Goal: Transaction & Acquisition: Book appointment/travel/reservation

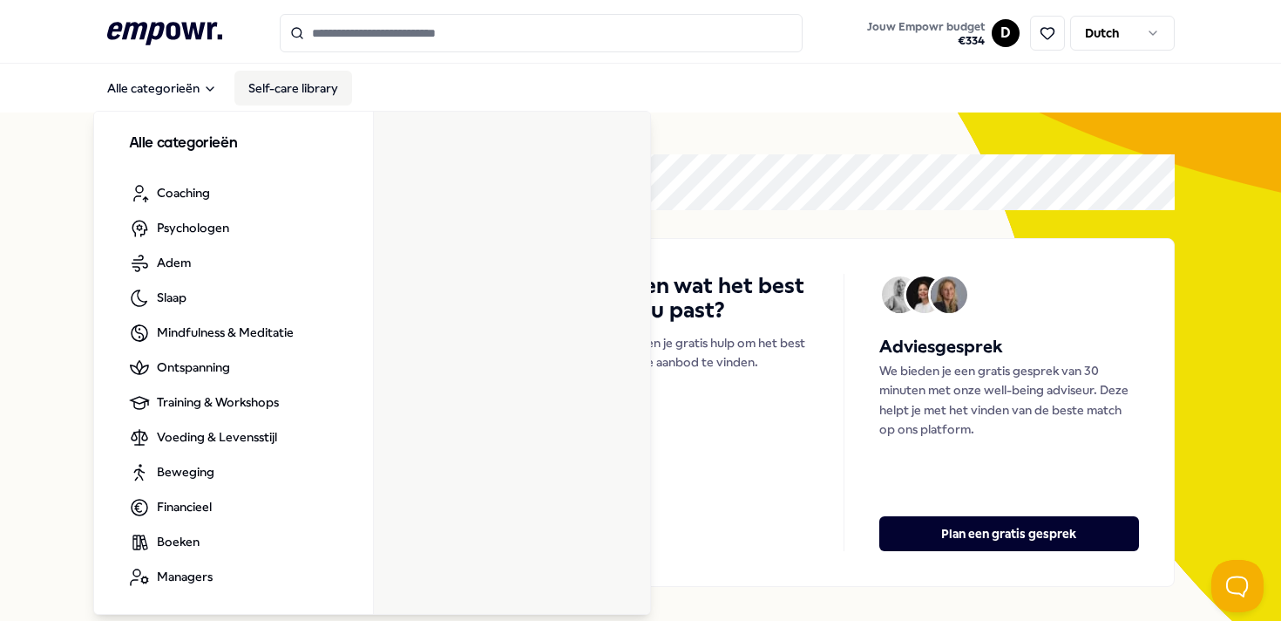
click at [293, 90] on link "Self-care library" at bounding box center [293, 88] width 118 height 35
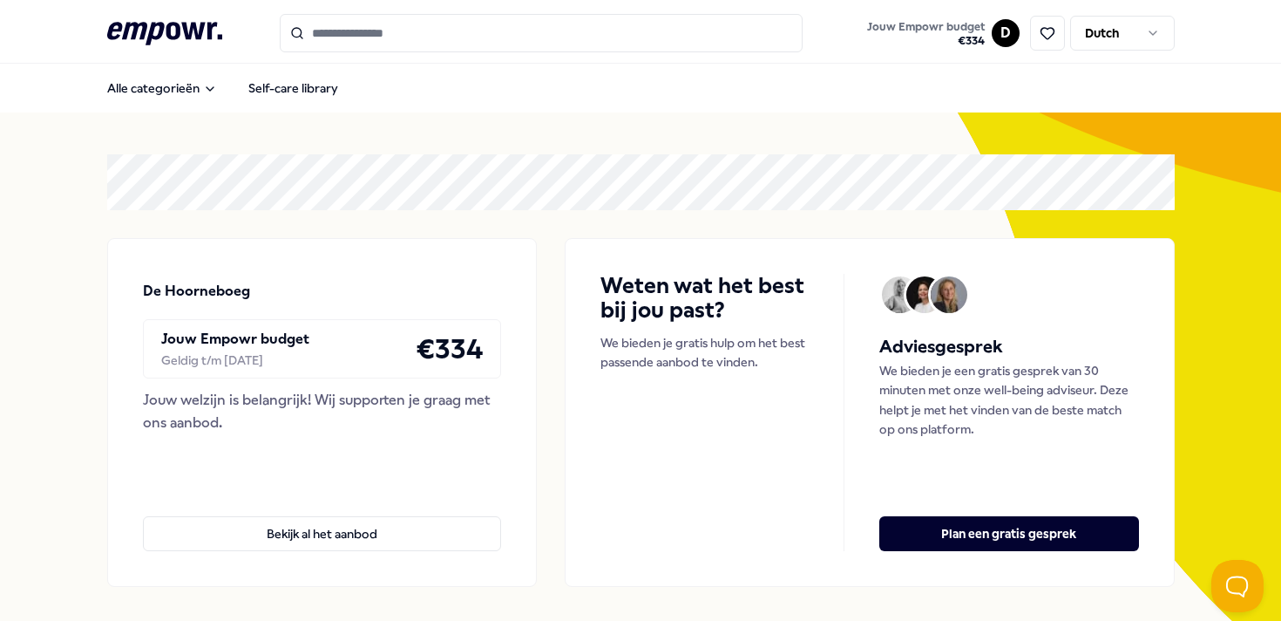
click at [601, 40] on input "Search for products, categories or subcategories" at bounding box center [541, 33] width 523 height 38
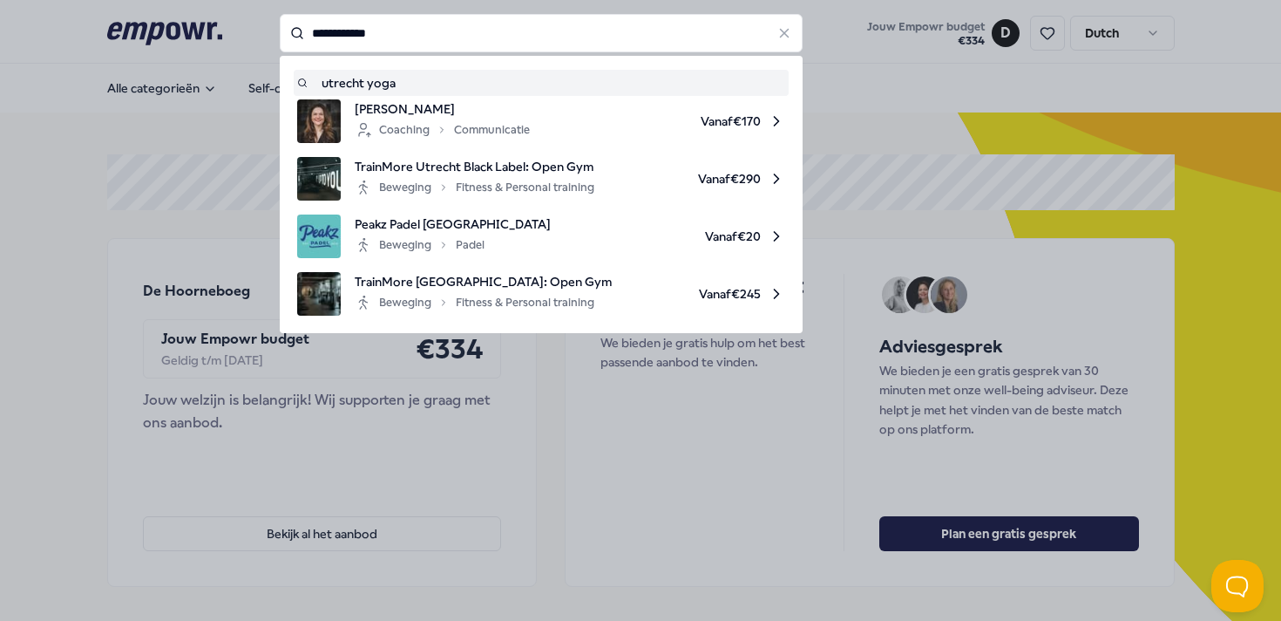
click at [363, 31] on input "**********" at bounding box center [541, 33] width 523 height 38
type input "*******"
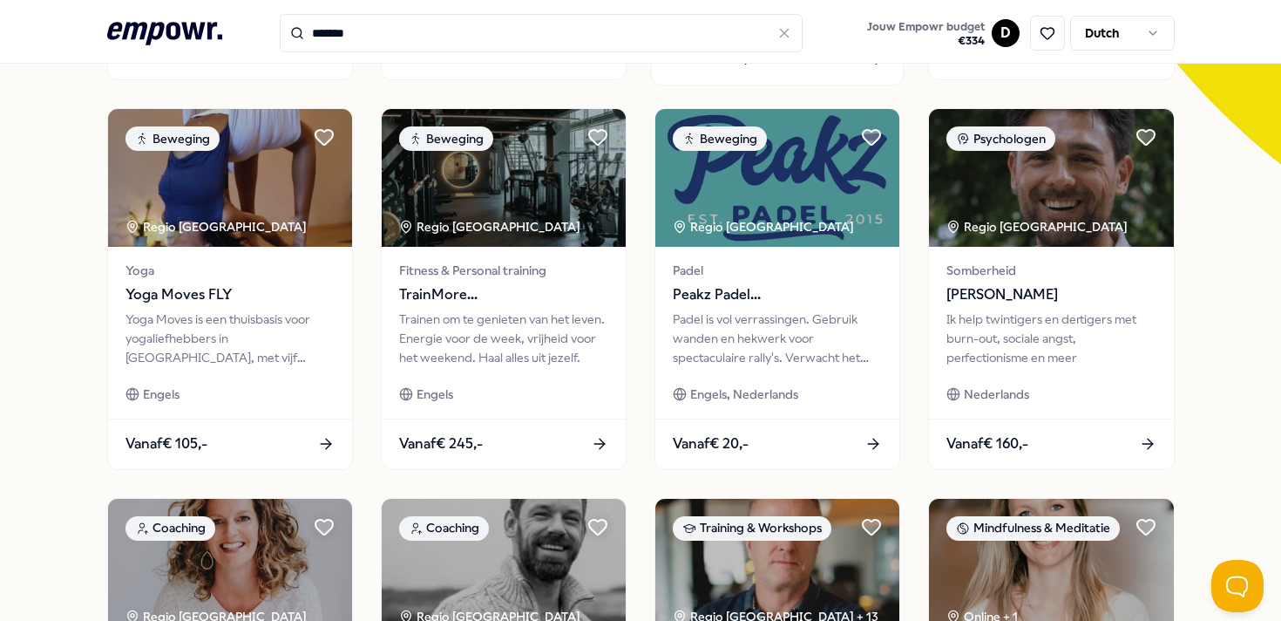
scroll to position [509, 0]
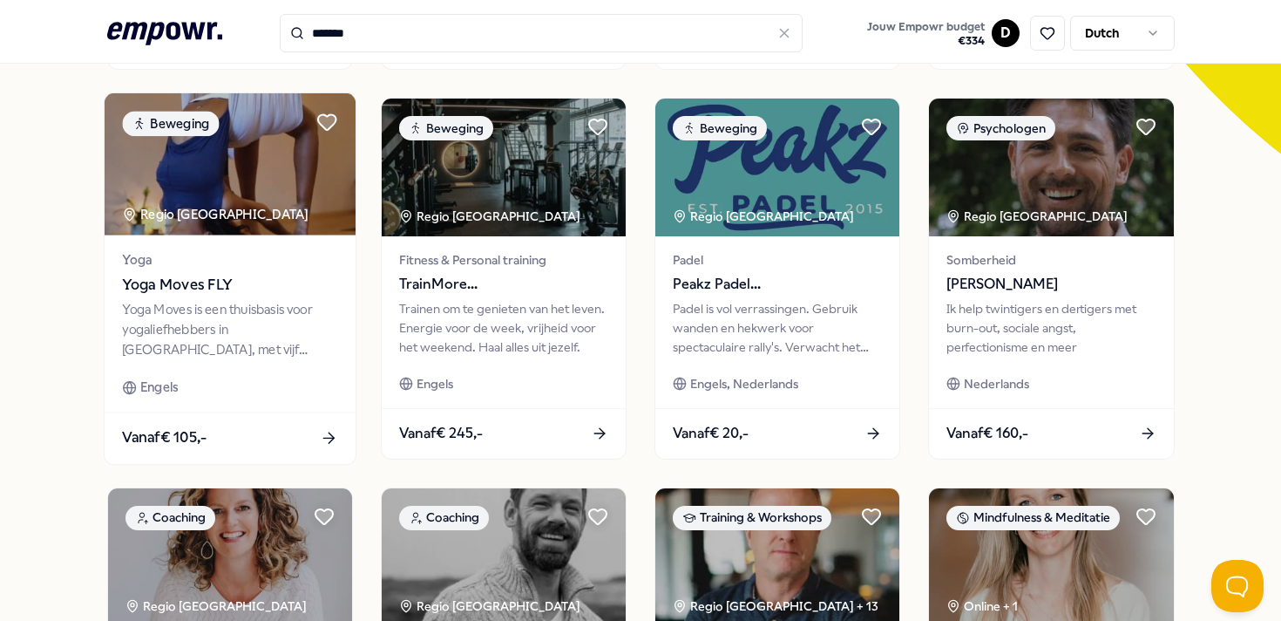
click at [179, 277] on span "Yoga Moves FLY" at bounding box center [229, 284] width 215 height 23
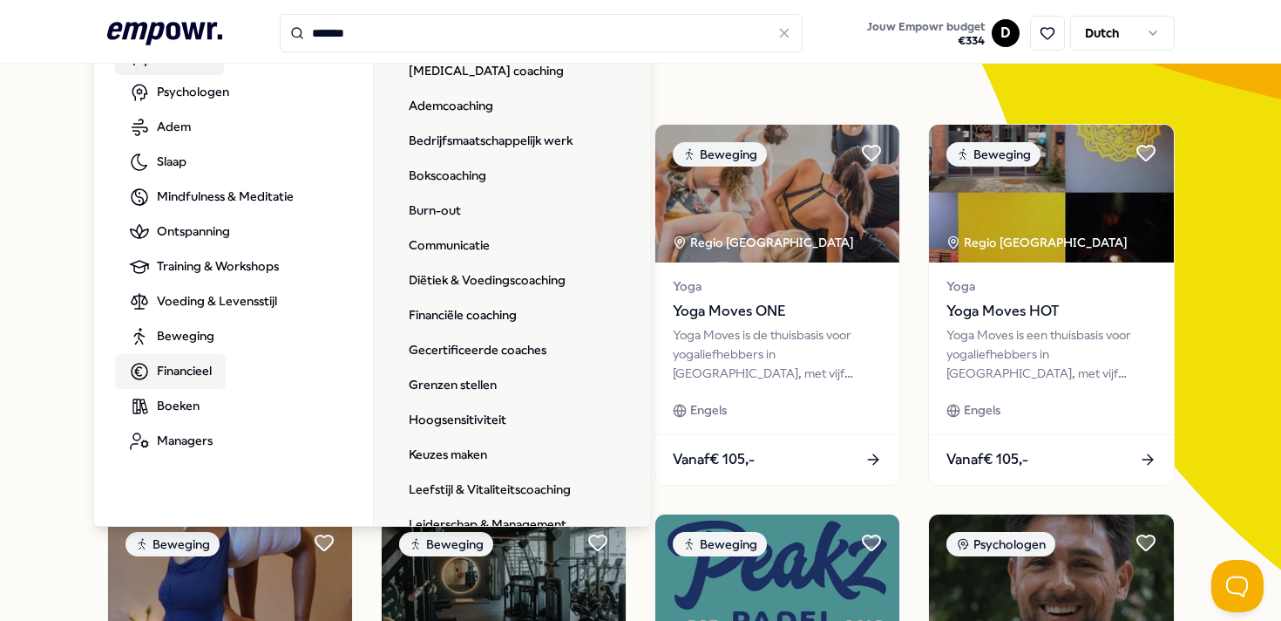
scroll to position [0, 0]
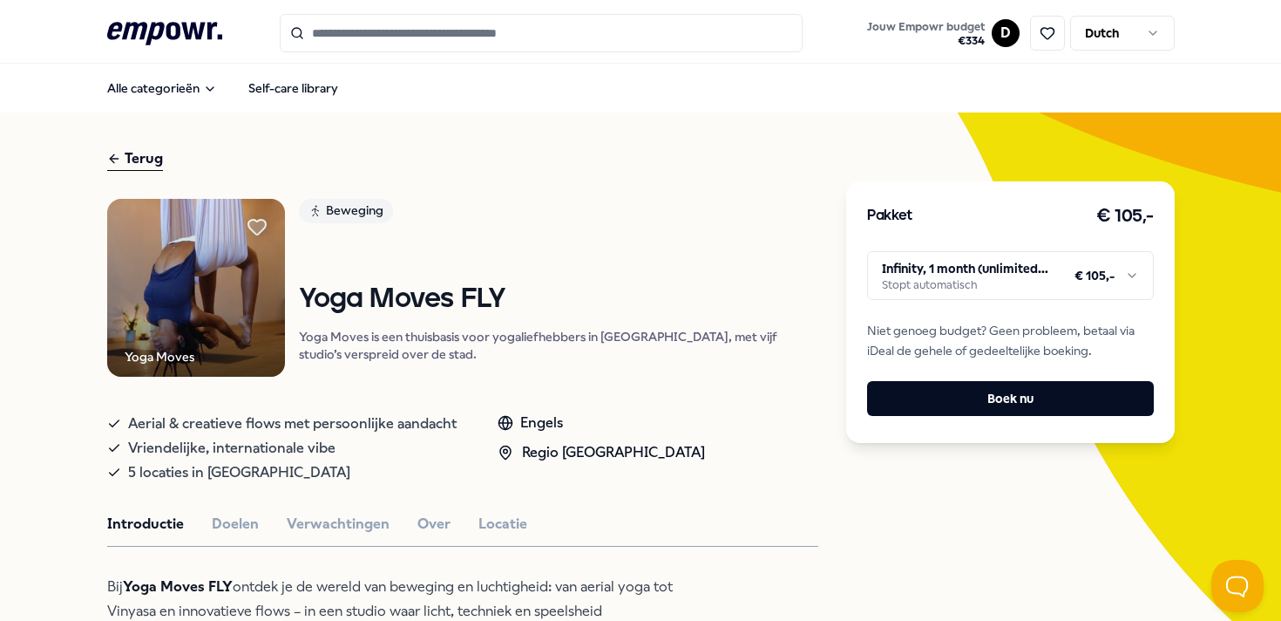
click at [1145, 268] on html ".empowr-logo_svg__cls-1{fill:#03032f} Jouw Empowr budget € 334 D Dutch Alle cat…" at bounding box center [640, 310] width 1281 height 621
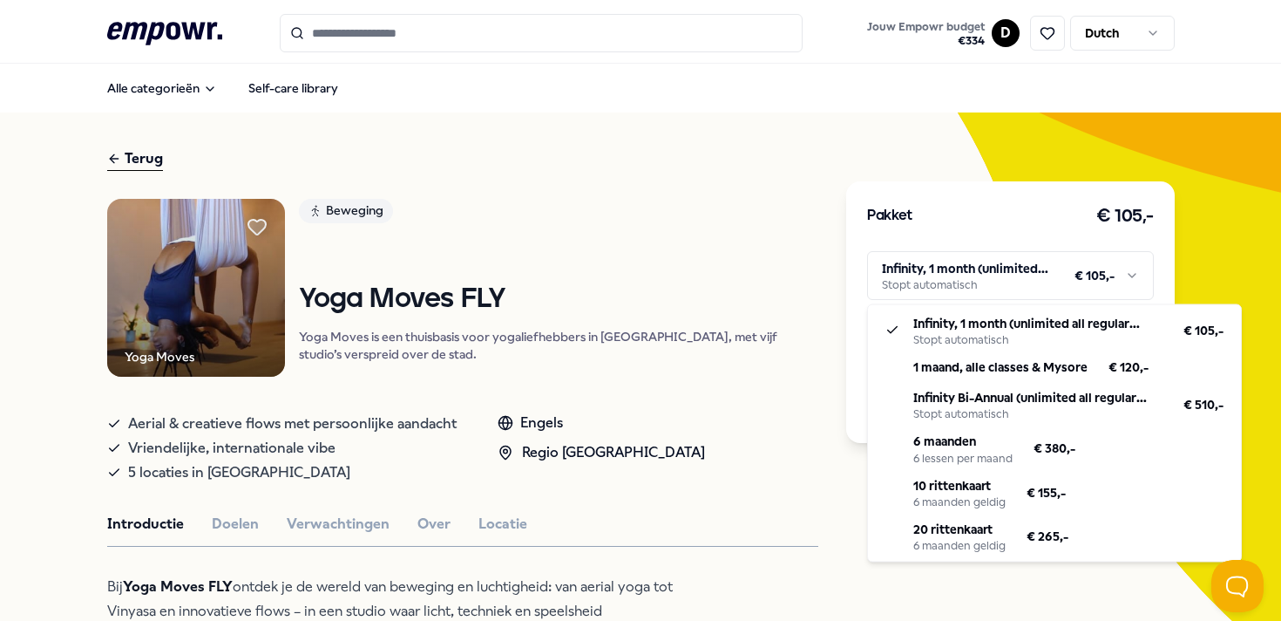
click at [755, 422] on html ".empowr-logo_svg__cls-1{fill:#03032f} Jouw Empowr budget € 334 D Dutch Alle cat…" at bounding box center [640, 310] width 1281 height 621
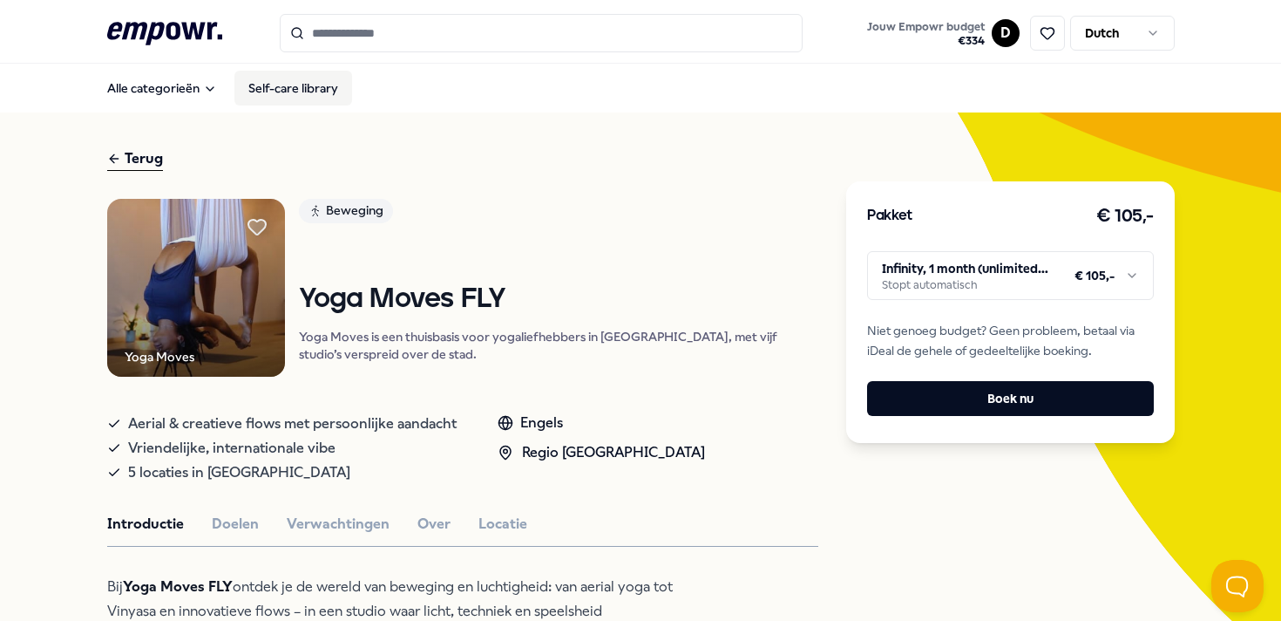
click at [293, 88] on link "Self-care library" at bounding box center [293, 88] width 118 height 35
click at [482, 28] on input "Search for products, categories or subcategories" at bounding box center [541, 33] width 523 height 38
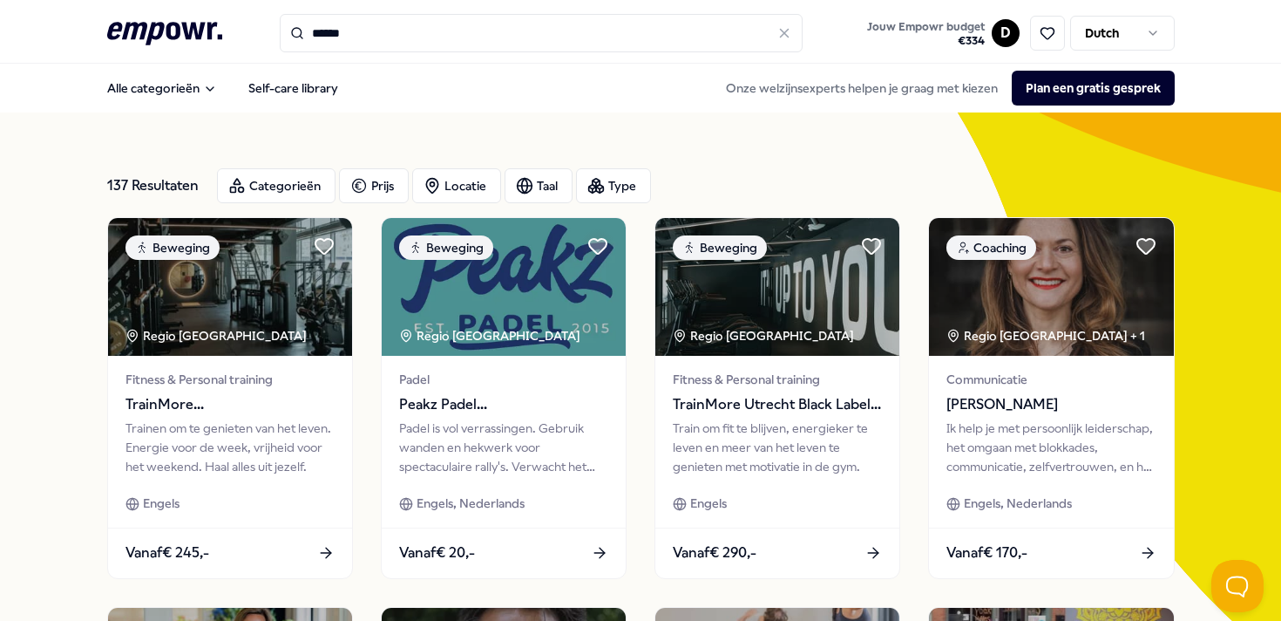
click at [384, 37] on input "******" at bounding box center [541, 33] width 523 height 38
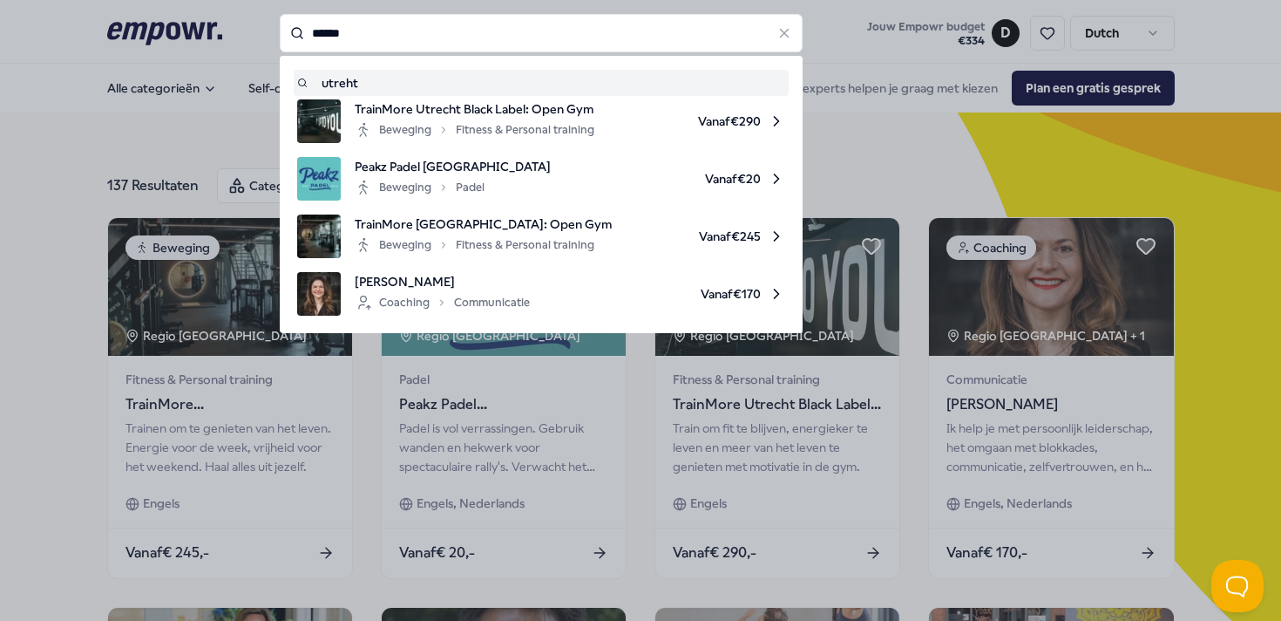
click at [384, 37] on input "******" at bounding box center [541, 33] width 523 height 38
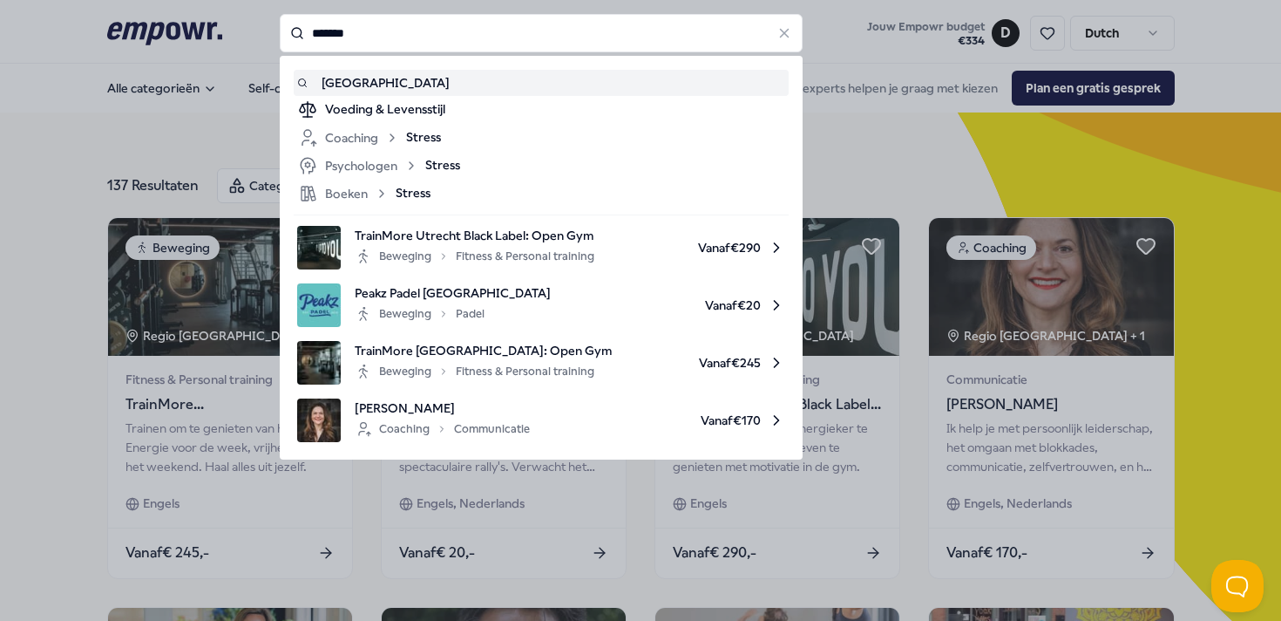
type input "*******"
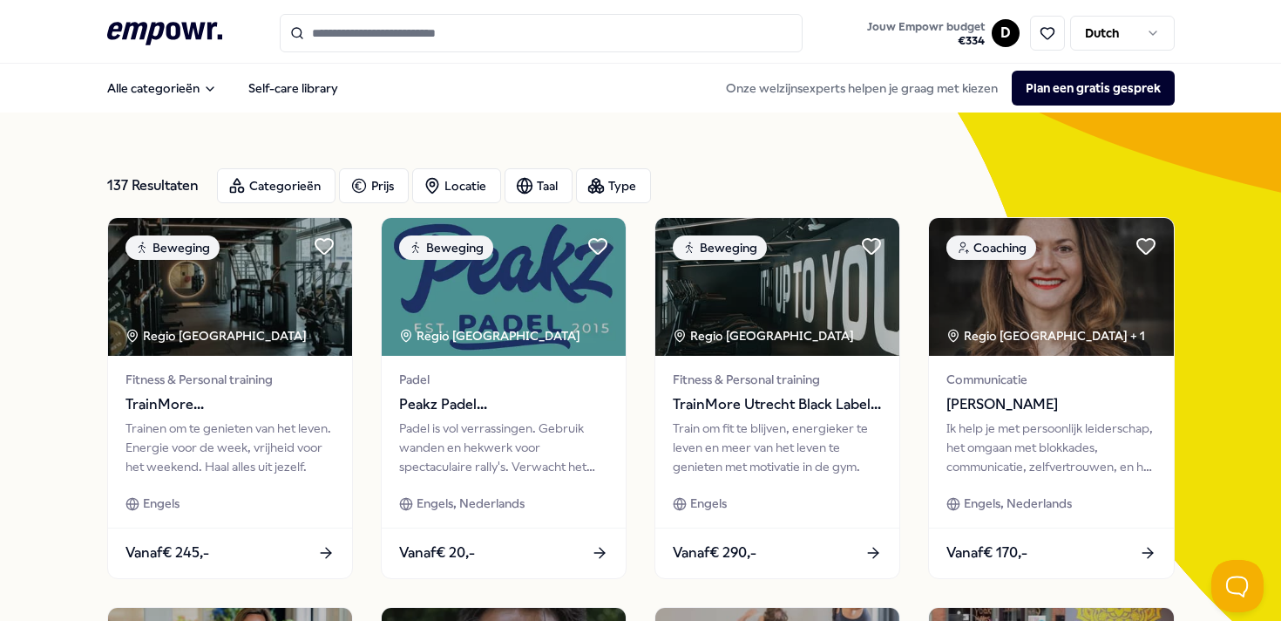
type input "*******"
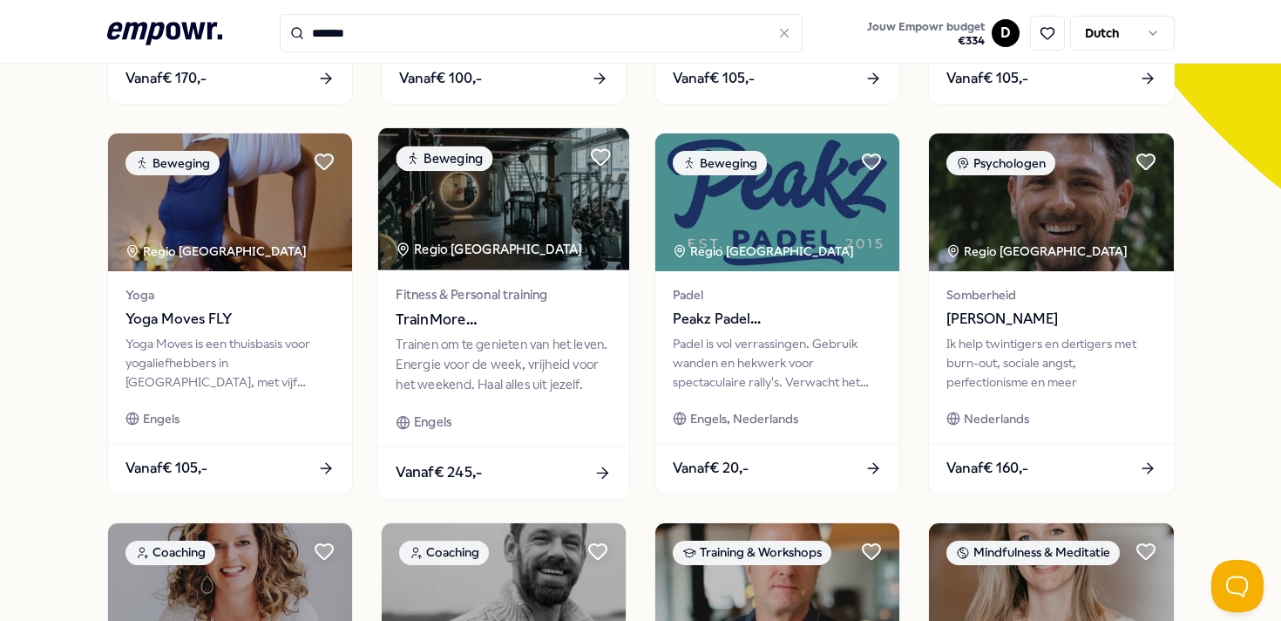
scroll to position [491, 0]
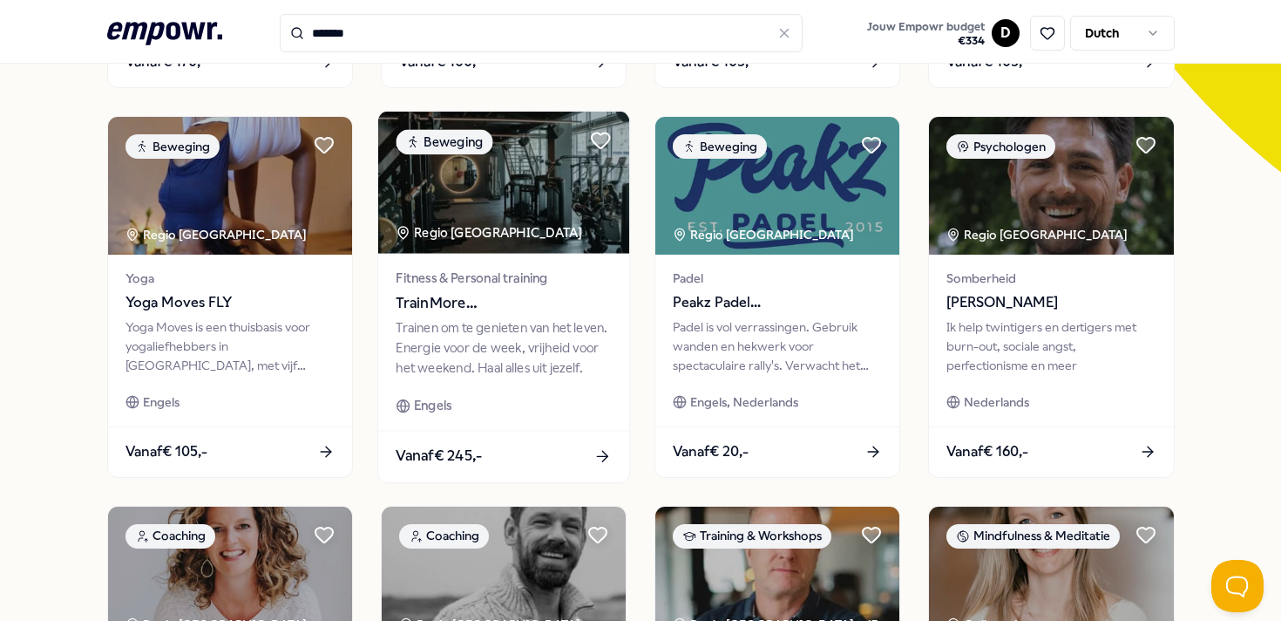
click at [518, 311] on span "TrainMore Utrecht: Open Gym" at bounding box center [503, 302] width 215 height 23
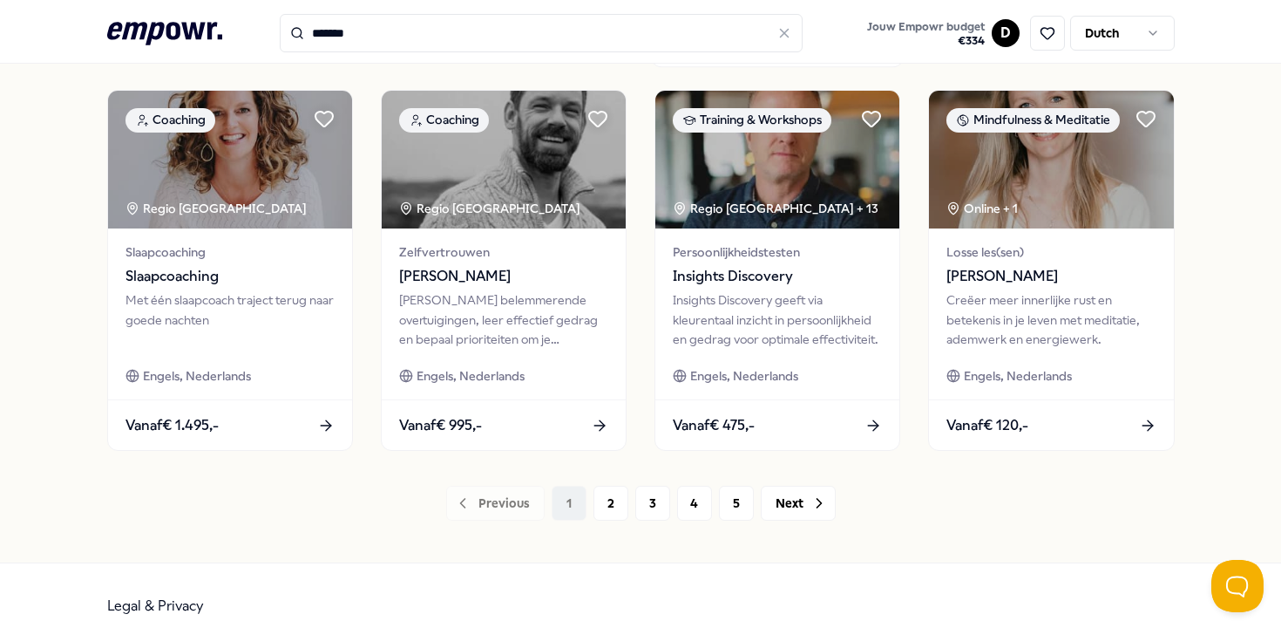
scroll to position [934, 0]
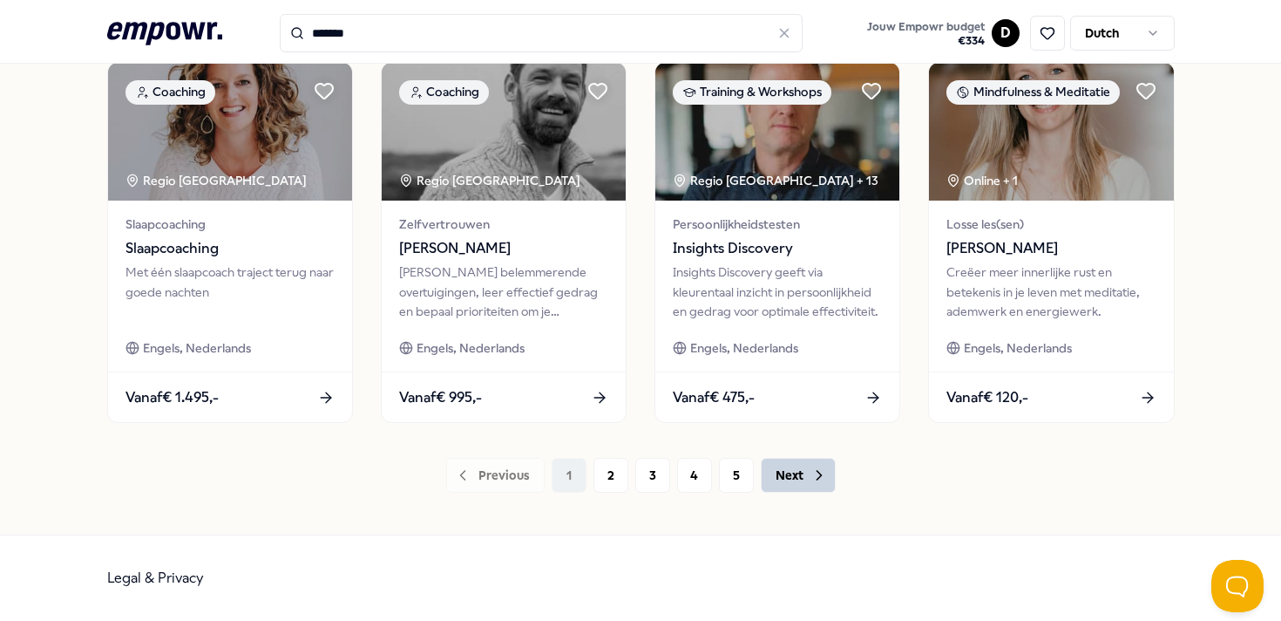
click at [795, 475] on button "Next" at bounding box center [798, 475] width 75 height 35
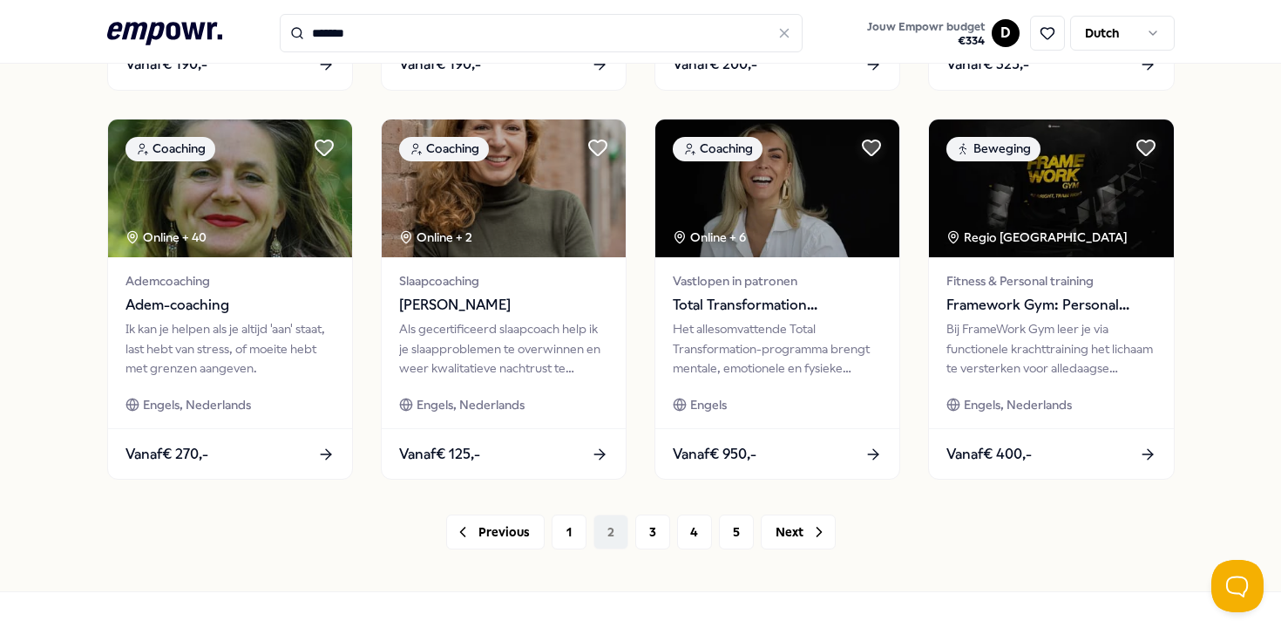
scroll to position [934, 0]
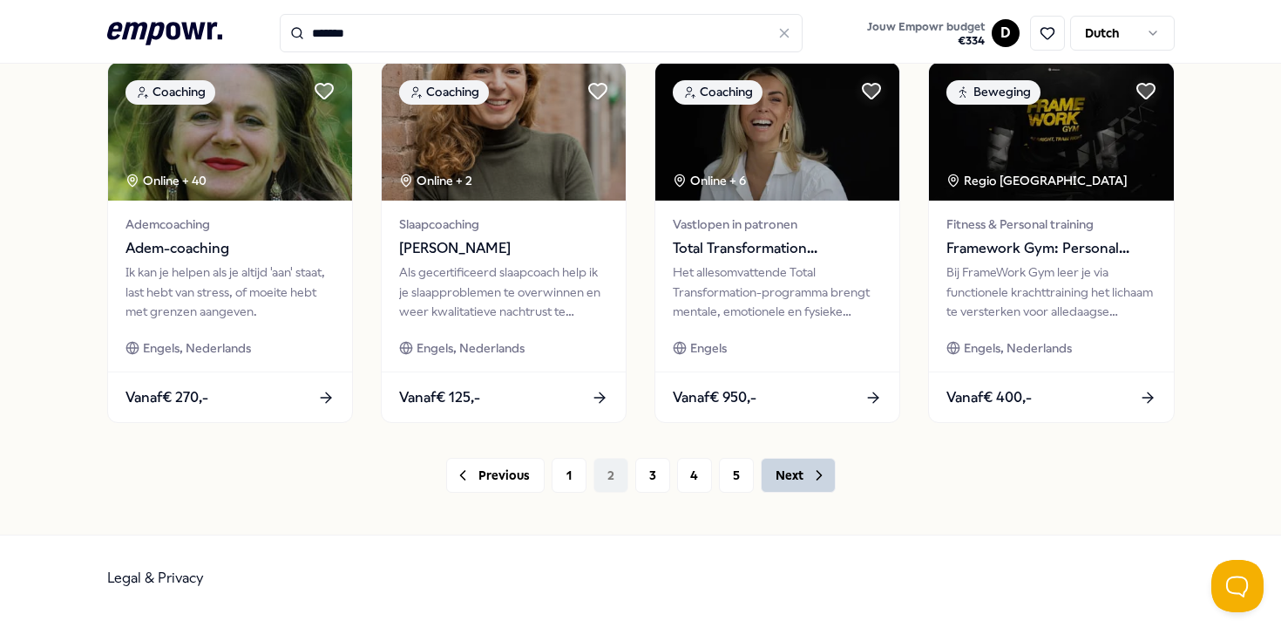
click at [798, 464] on button "Next" at bounding box center [798, 475] width 75 height 35
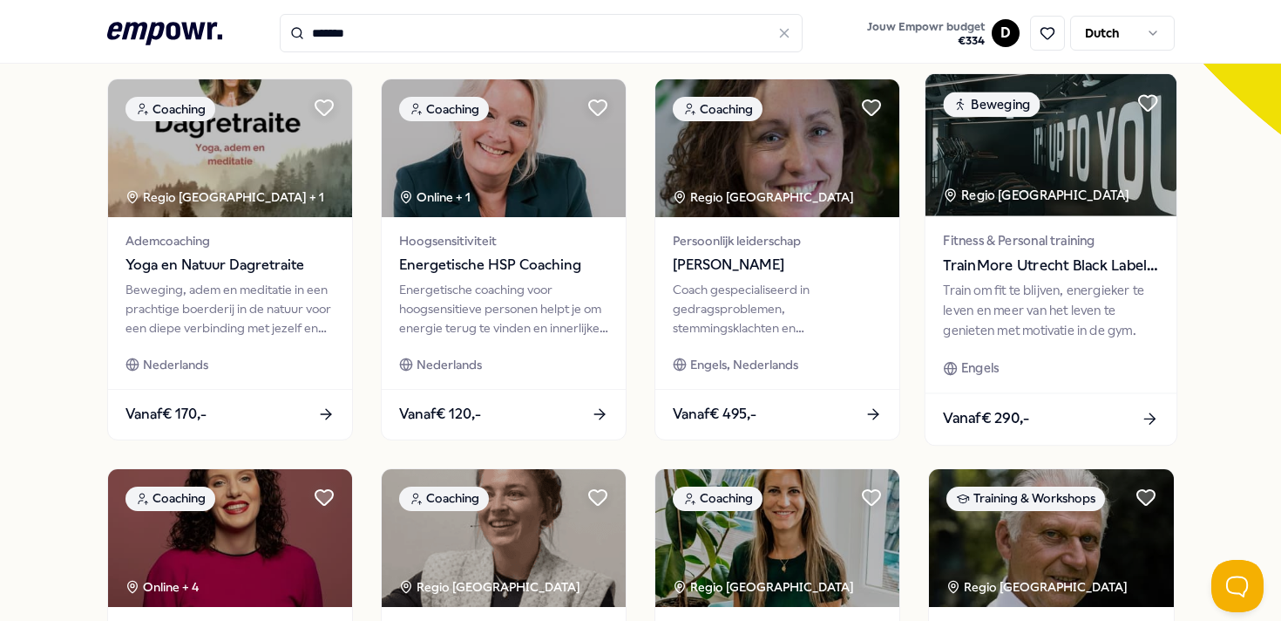
scroll to position [520, 0]
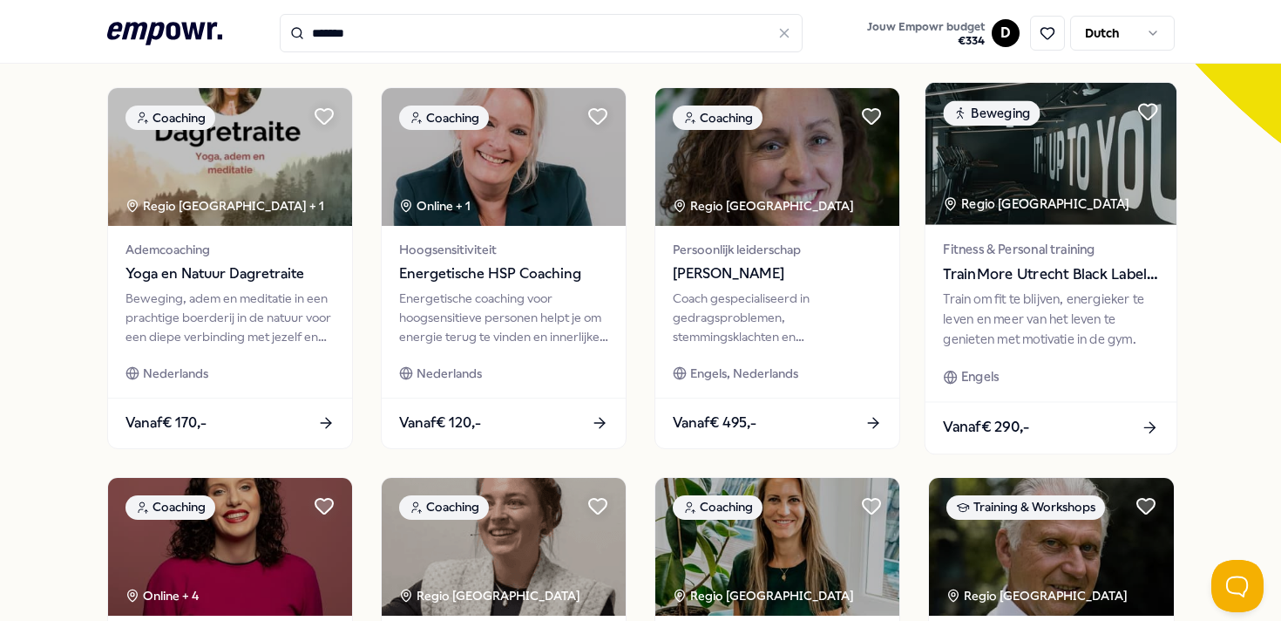
click at [1055, 282] on span "TrainMore Utrecht Black Label: Open Gym" at bounding box center [1051, 273] width 215 height 23
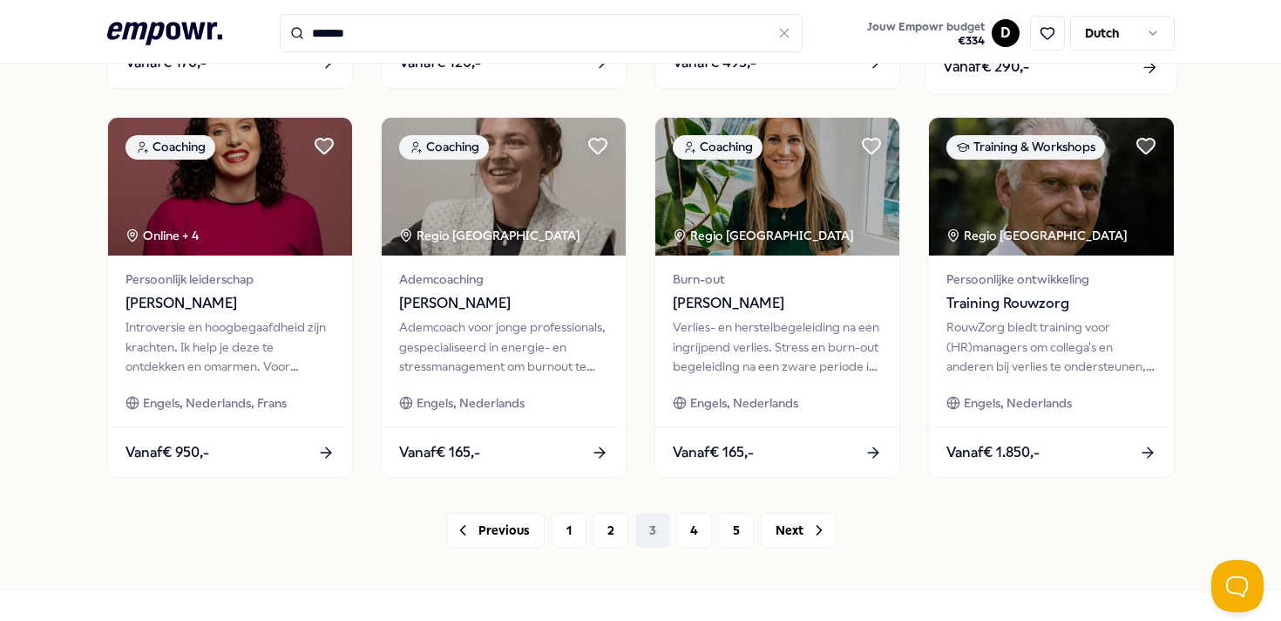
scroll to position [880, 0]
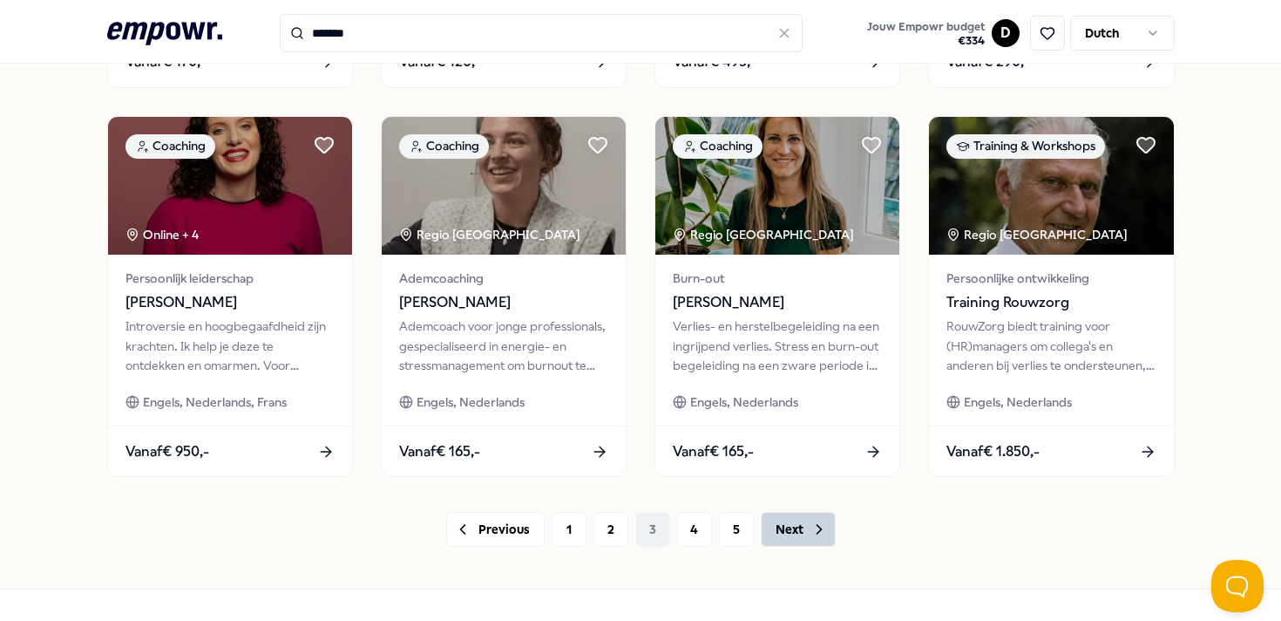
click at [803, 526] on button "Next" at bounding box center [798, 529] width 75 height 35
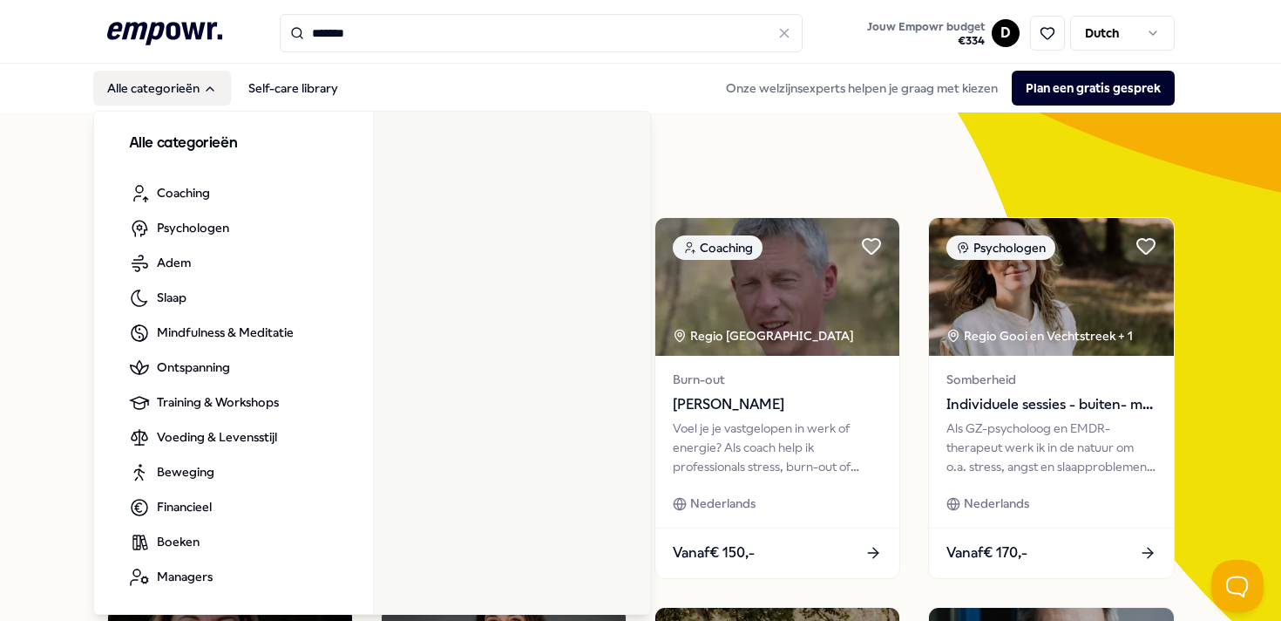
click at [180, 145] on h3 "Alle categorieën" at bounding box center [233, 143] width 209 height 23
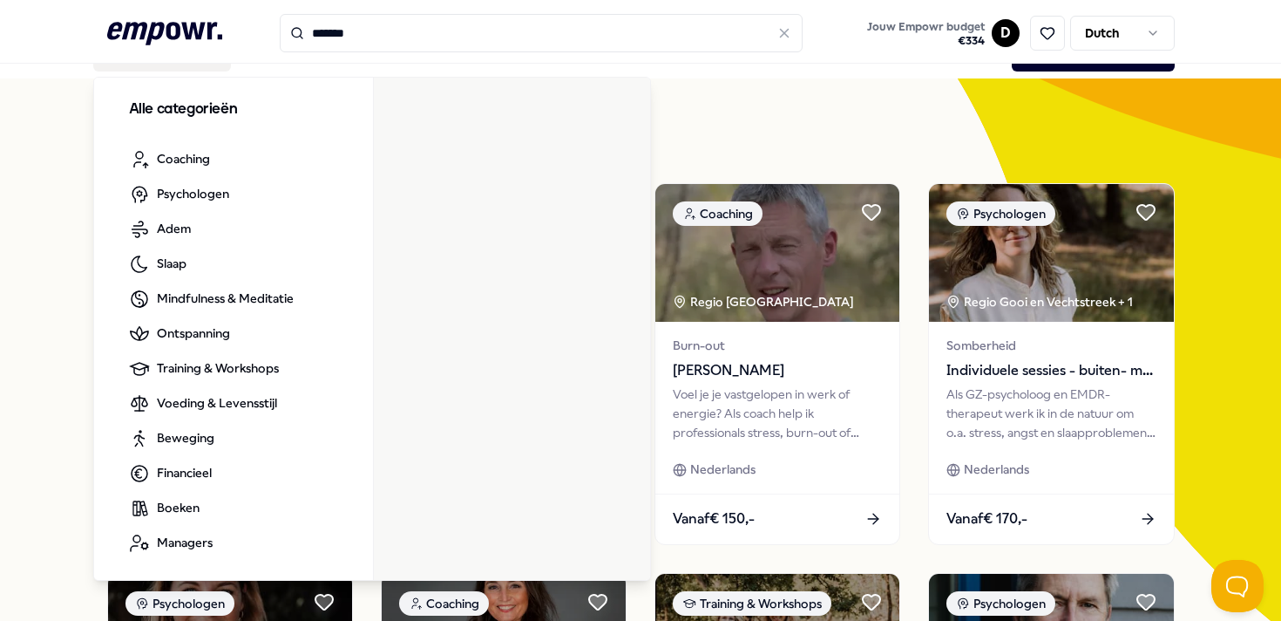
scroll to position [35, 0]
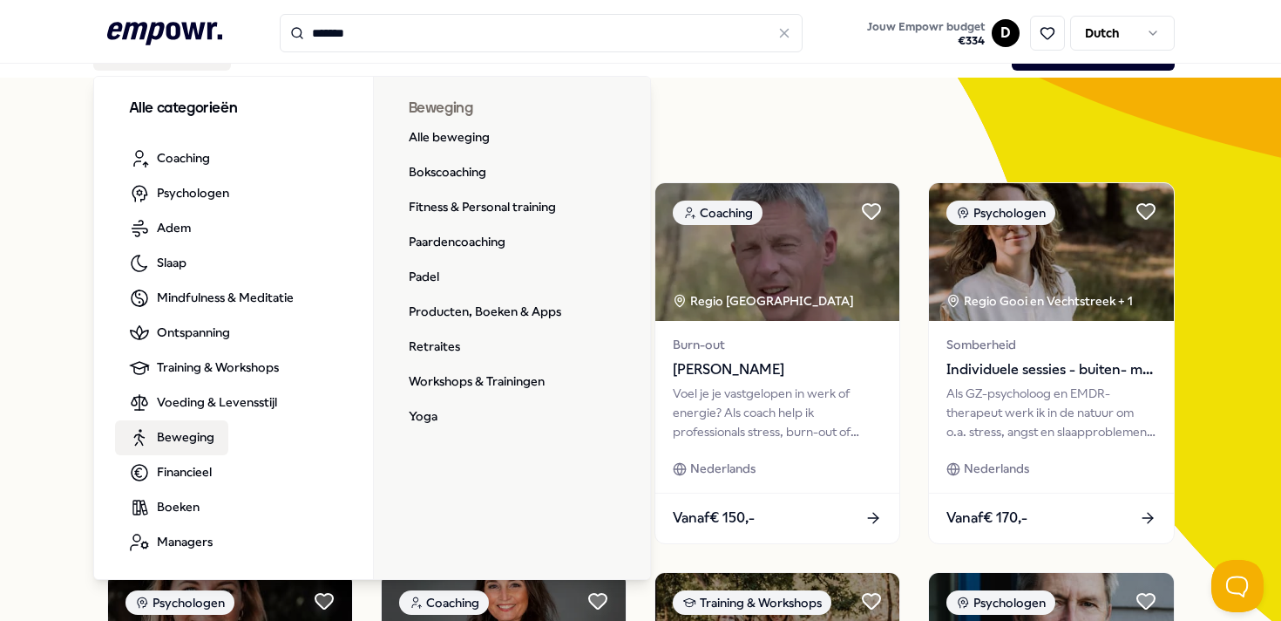
click at [172, 439] on span "Beweging" at bounding box center [186, 436] width 58 height 19
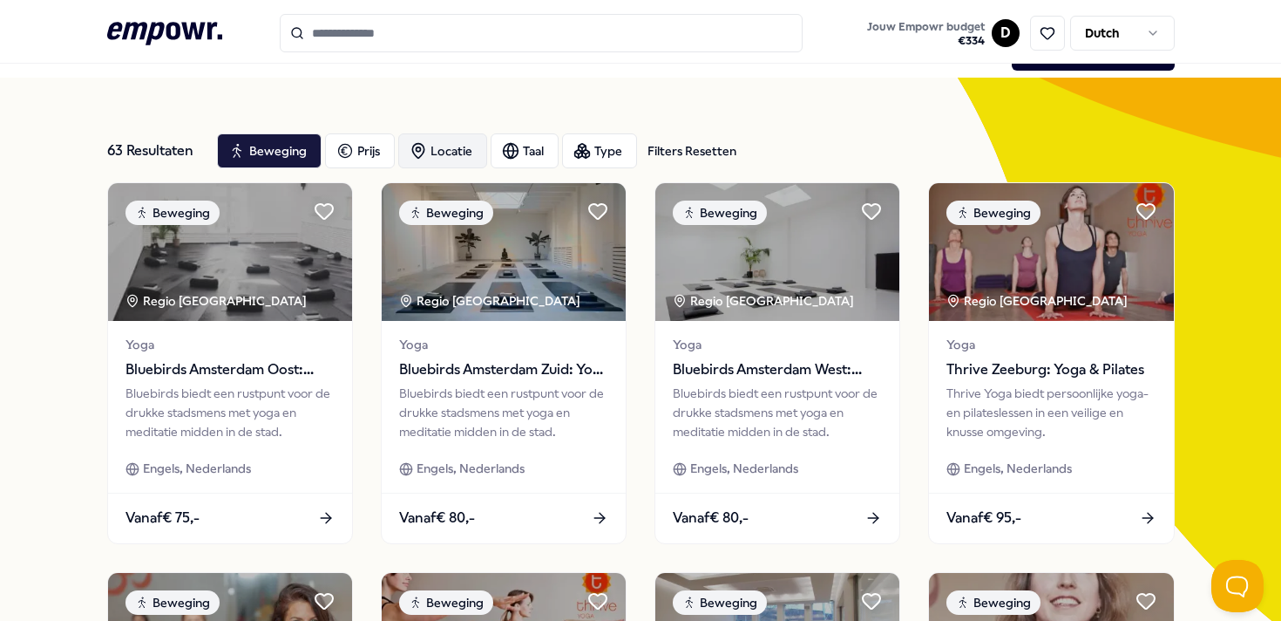
click at [446, 149] on div "Locatie" at bounding box center [442, 150] width 89 height 35
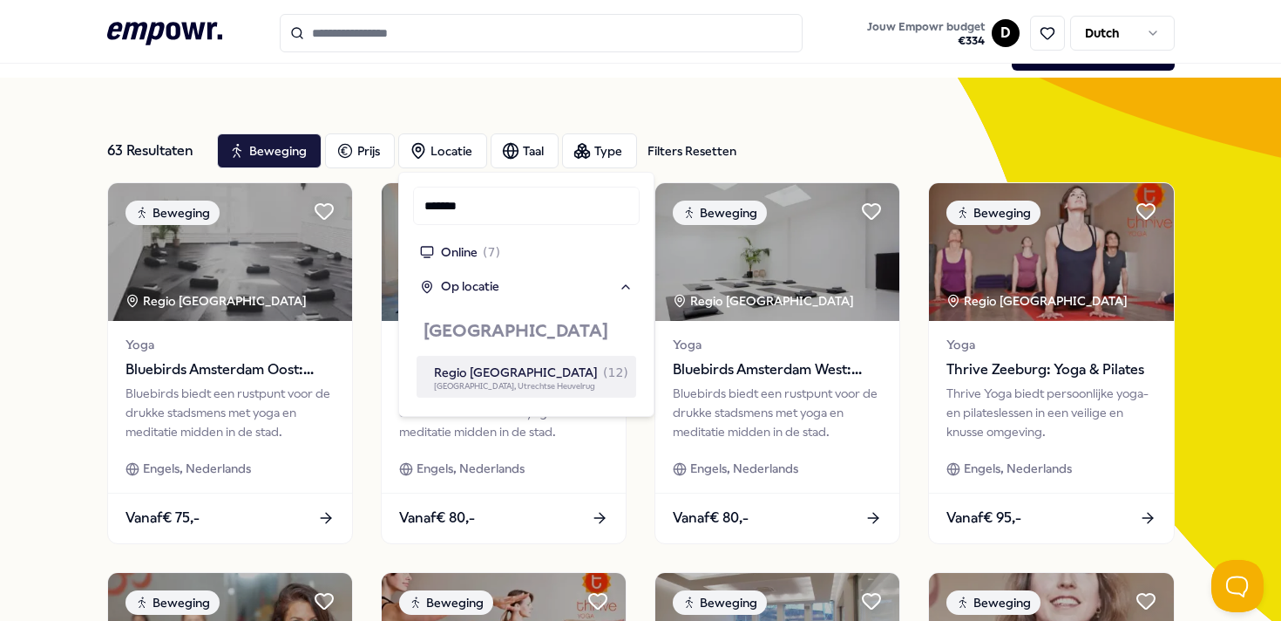
type input "*******"
click at [512, 392] on div "Regio Utrecht ( 12 ) Utrecht, Utrechtse Heuvelrug" at bounding box center [527, 377] width 220 height 42
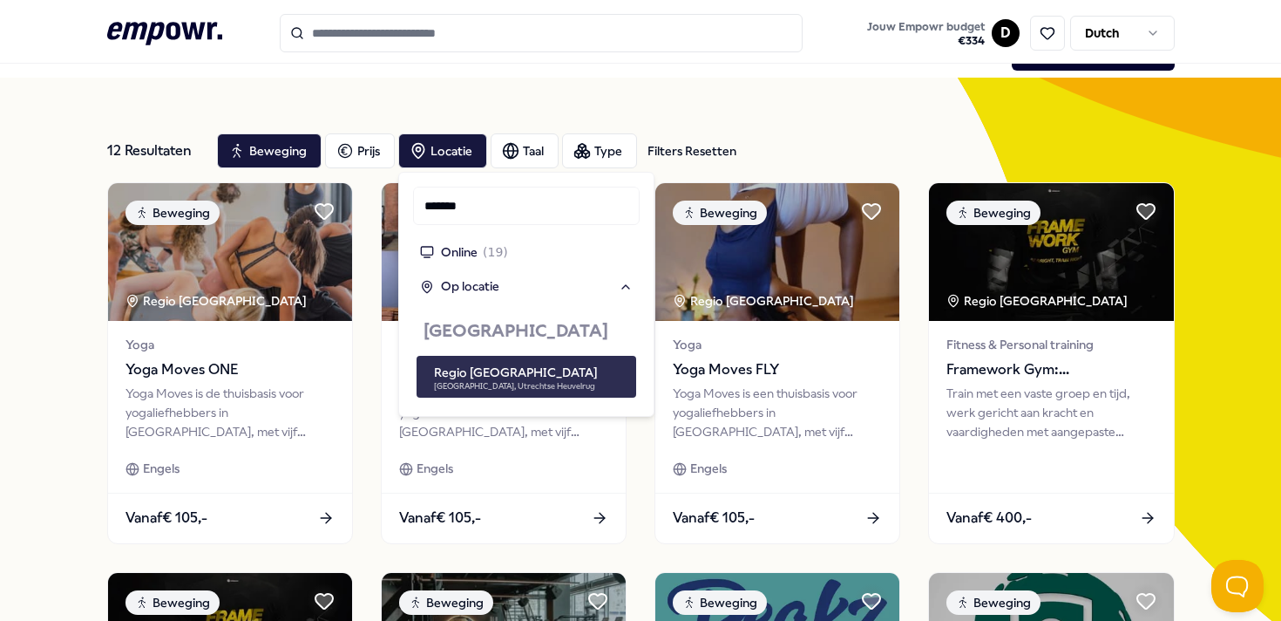
click at [546, 384] on span "Utrecht, Utrechtse Heuvelrug" at bounding box center [531, 386] width 195 height 9
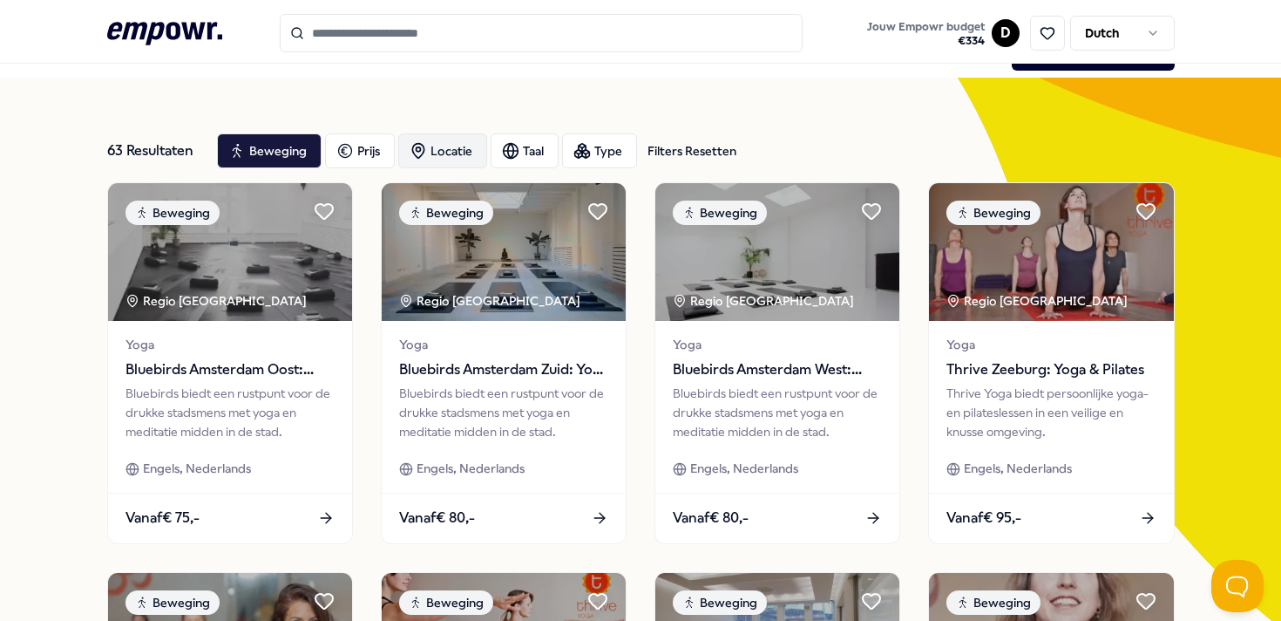
click at [455, 147] on div "Locatie" at bounding box center [442, 150] width 89 height 35
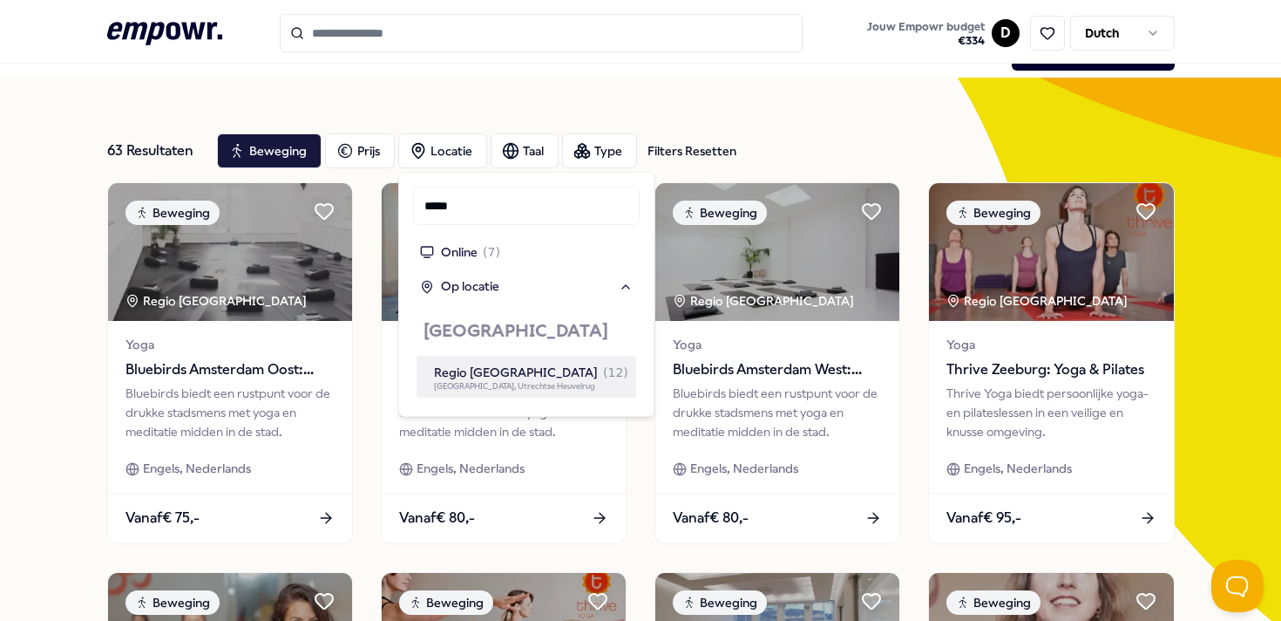
type input "*****"
click at [484, 383] on span "Utrecht, Utrechtse Heuvelrug" at bounding box center [514, 386] width 161 height 9
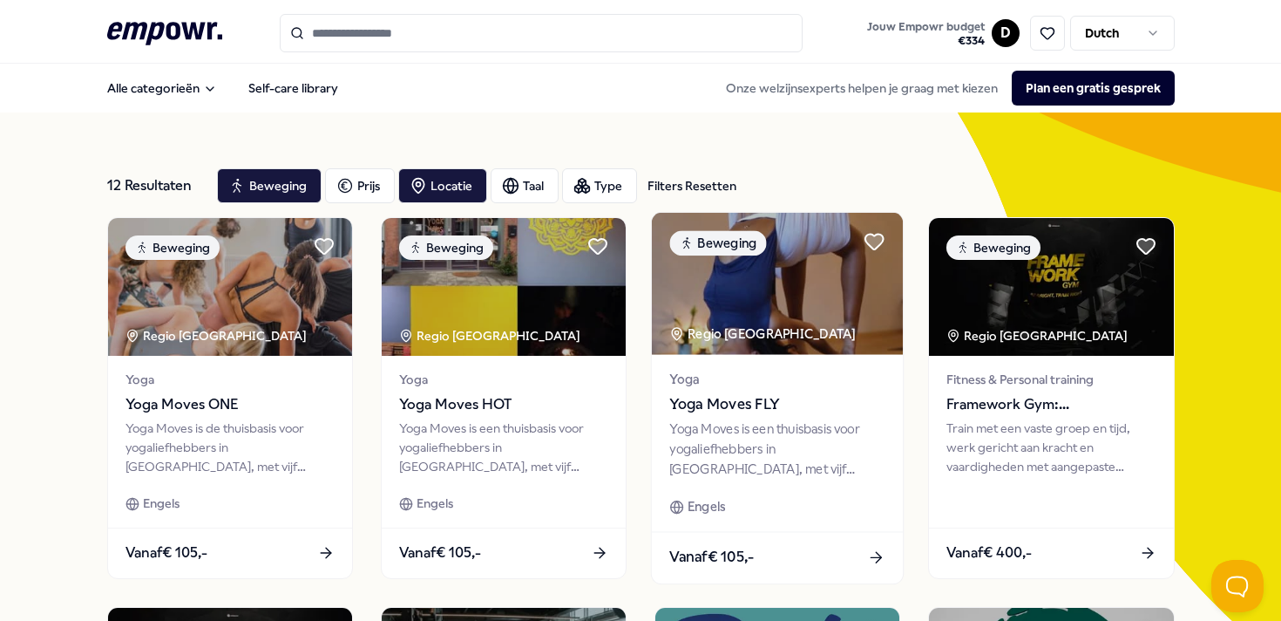
click at [725, 411] on span "Yoga Moves FLY" at bounding box center [776, 403] width 215 height 23
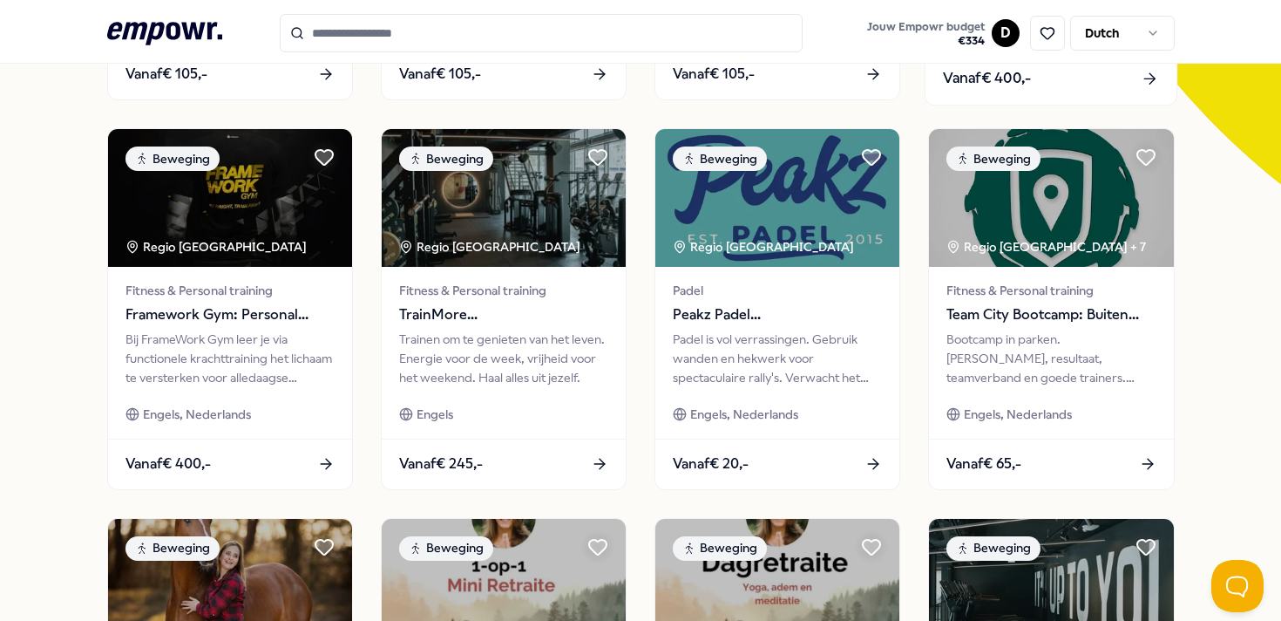
scroll to position [484, 0]
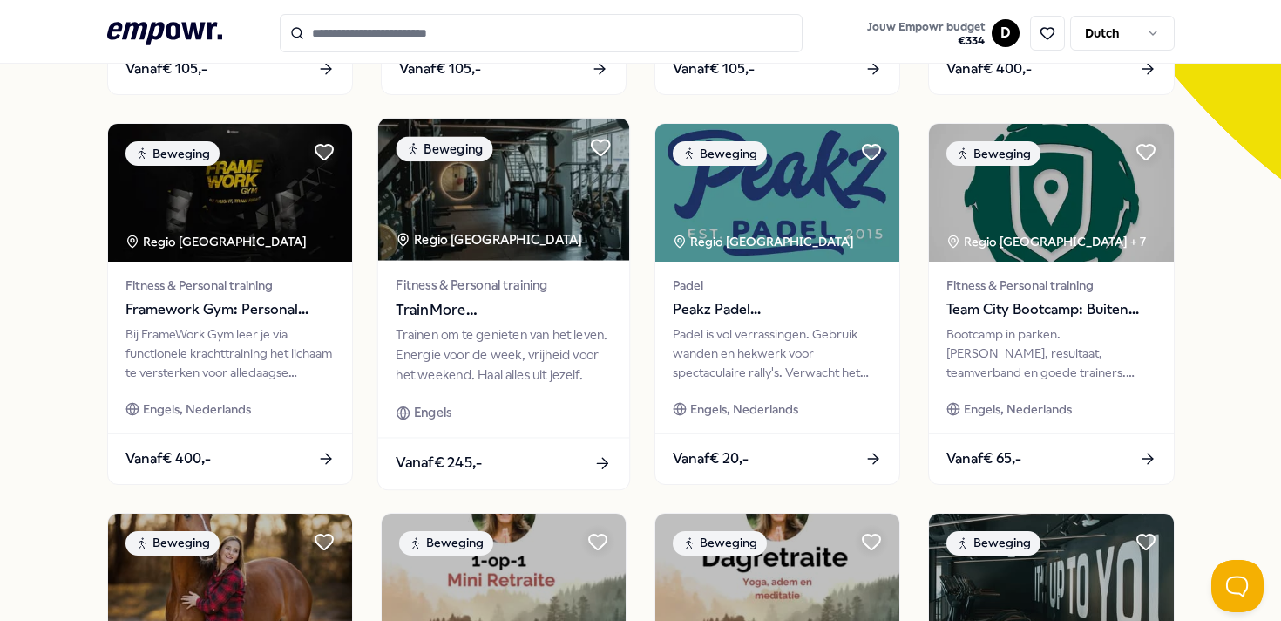
click at [470, 330] on div "Trainen om te genieten van het leven. Energie voor de week, vrijheid voor het w…" at bounding box center [503, 354] width 215 height 60
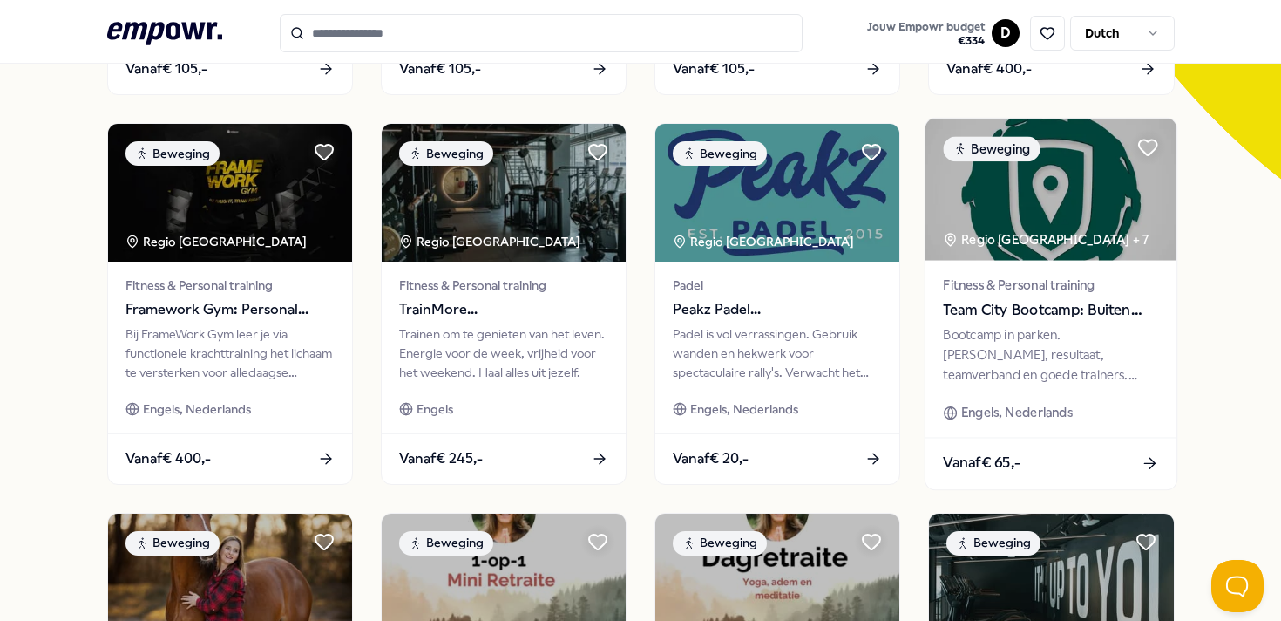
scroll to position [515, 0]
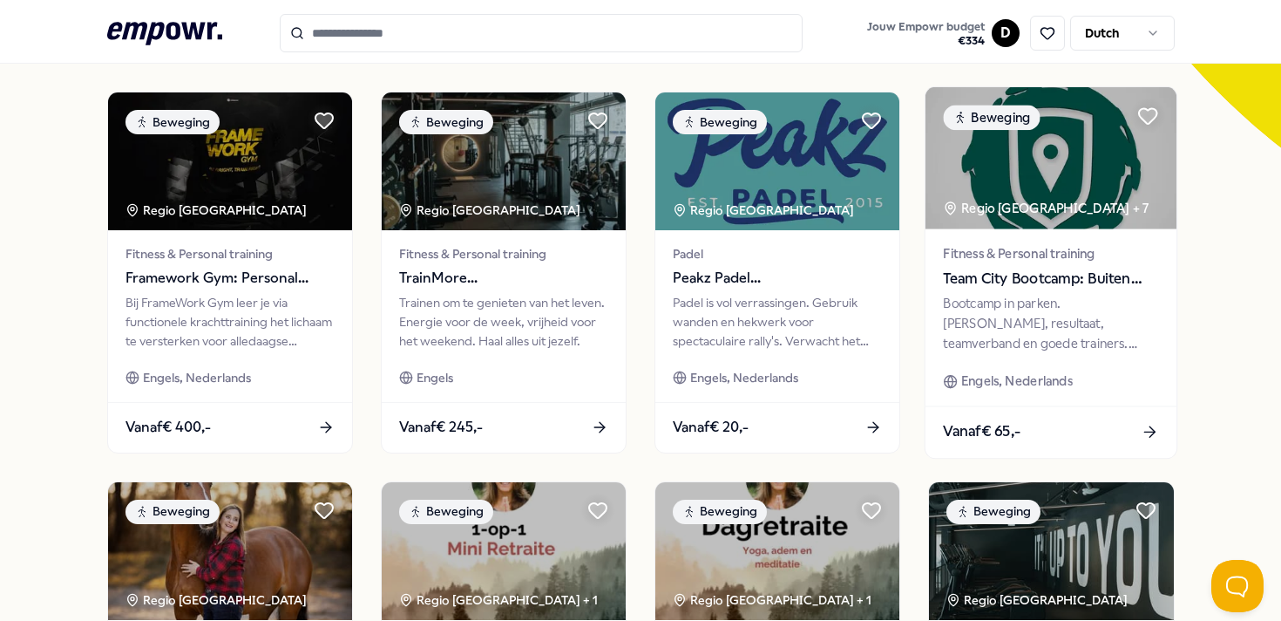
click at [1086, 296] on div "Bootcamp in parken. Plezier, resultaat, teamverband en goede trainers. Persoonl…" at bounding box center [1051, 323] width 215 height 60
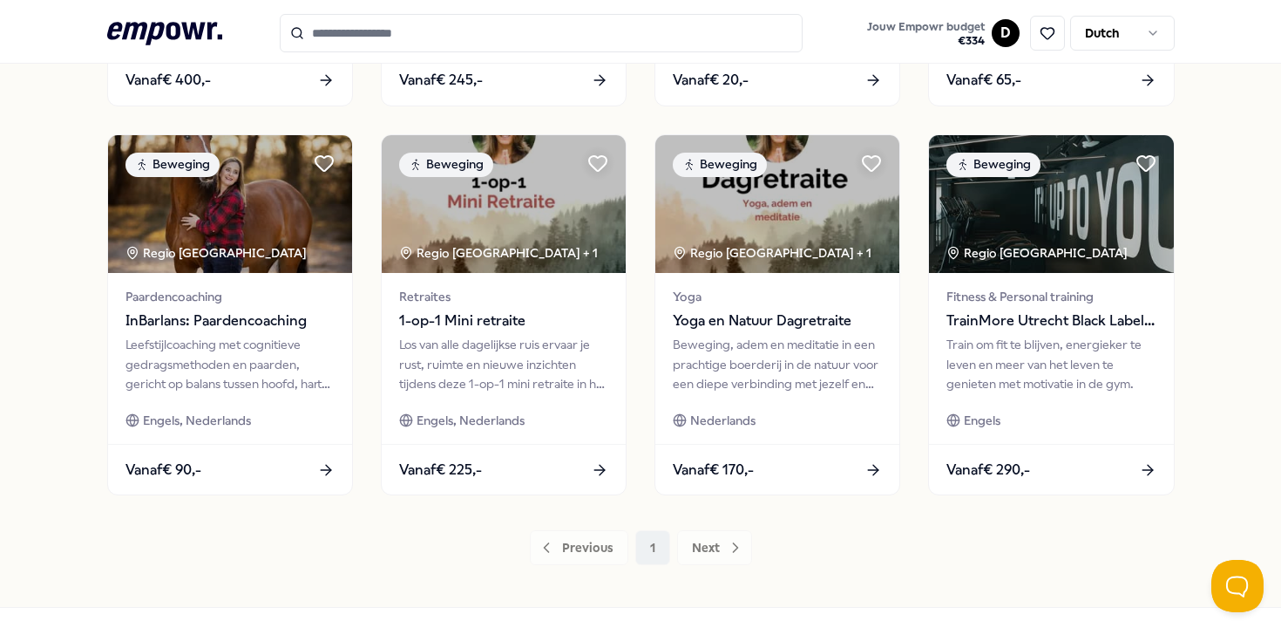
scroll to position [867, 0]
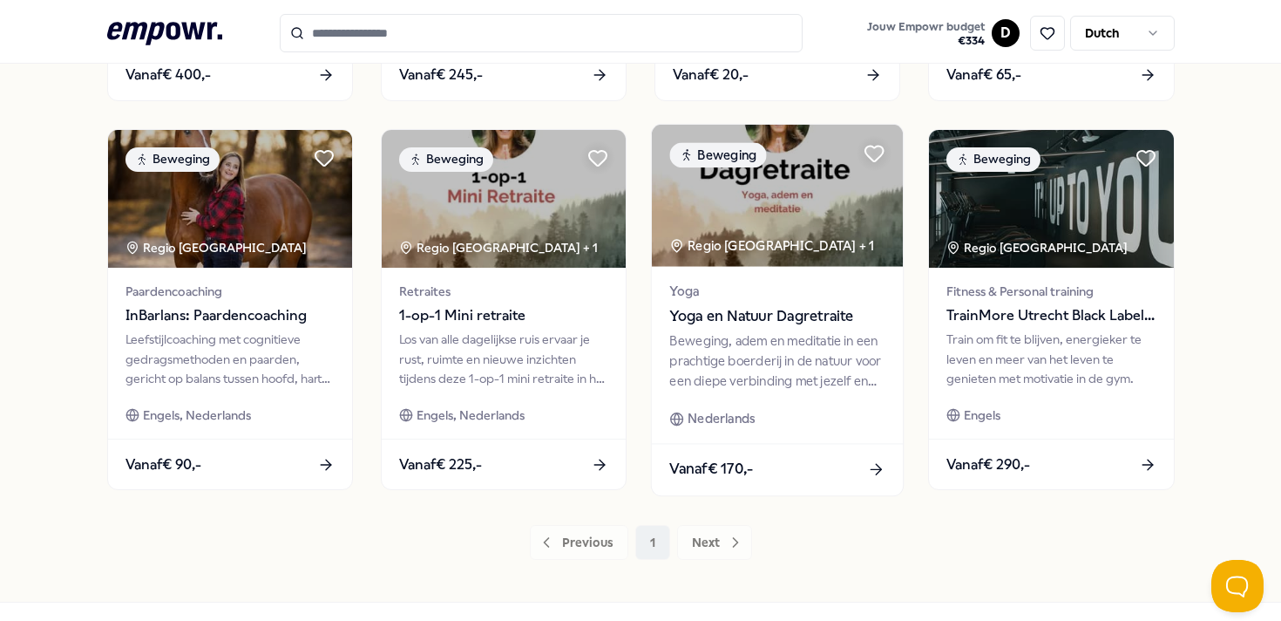
click at [784, 308] on span "Yoga en Natuur Dagretraite" at bounding box center [776, 315] width 215 height 23
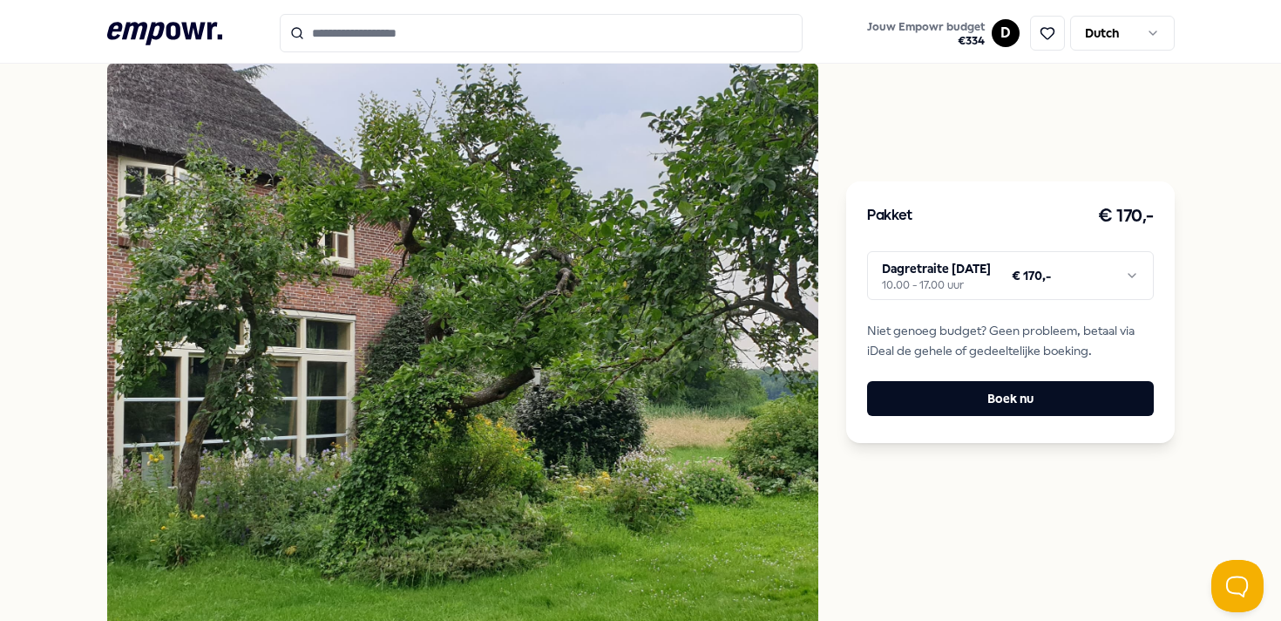
scroll to position [411, 0]
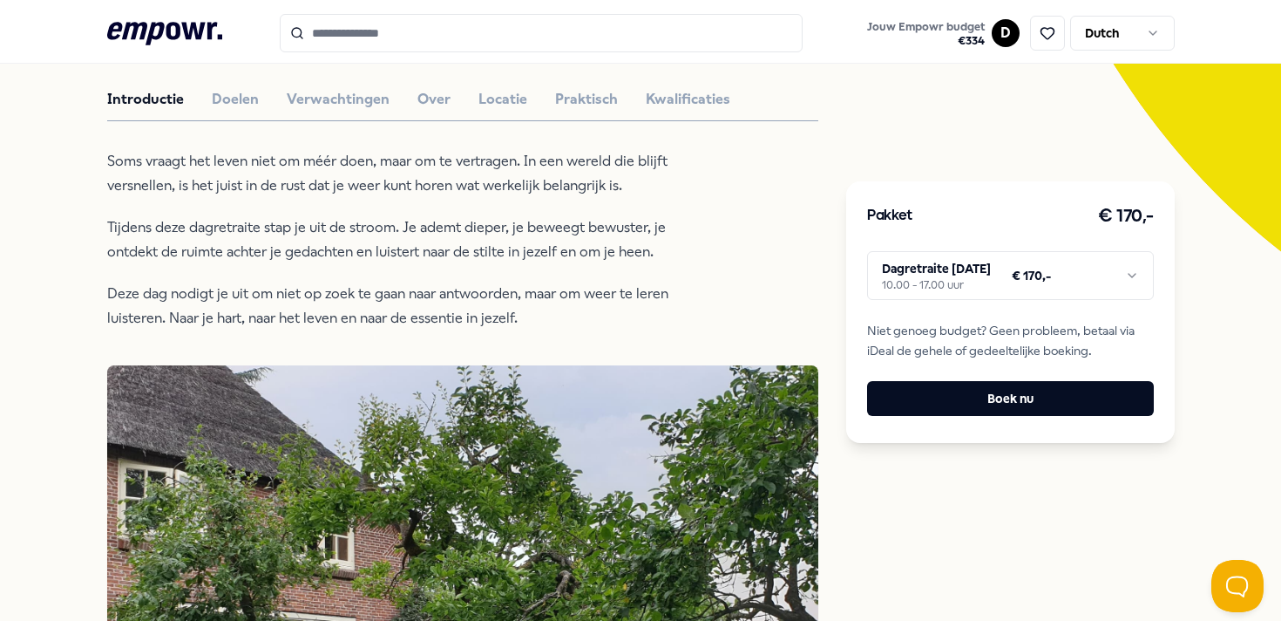
click at [991, 270] on html ".empowr-logo_svg__cls-1{fill:#03032f} Jouw Empowr budget € 334 D Dutch Alle cat…" at bounding box center [640, 310] width 1281 height 621
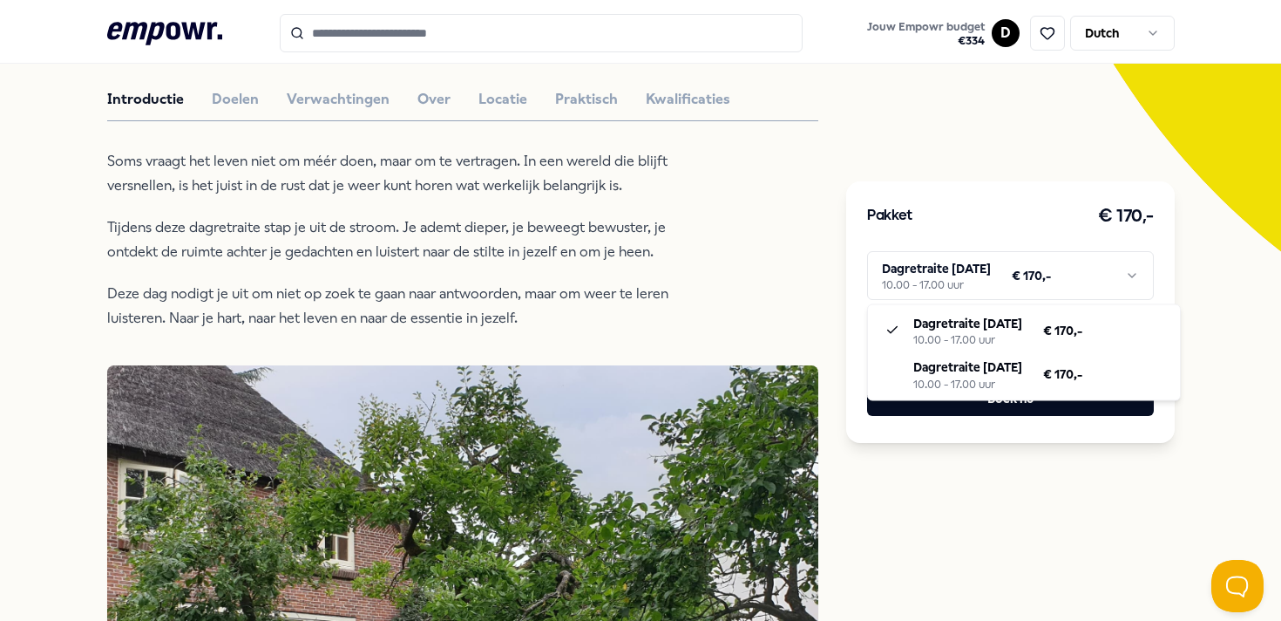
click at [991, 270] on html ".empowr-logo_svg__cls-1{fill:#03032f} Jouw Empowr budget € 334 D Dutch Alle cat…" at bounding box center [640, 310] width 1281 height 621
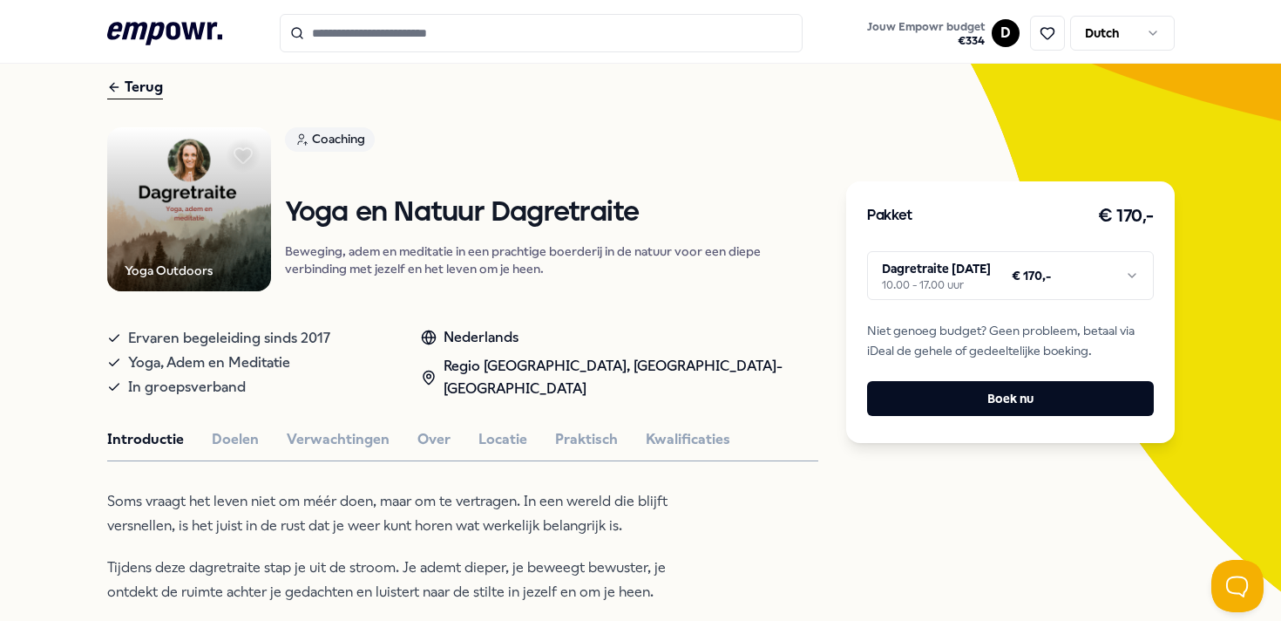
scroll to position [3, 0]
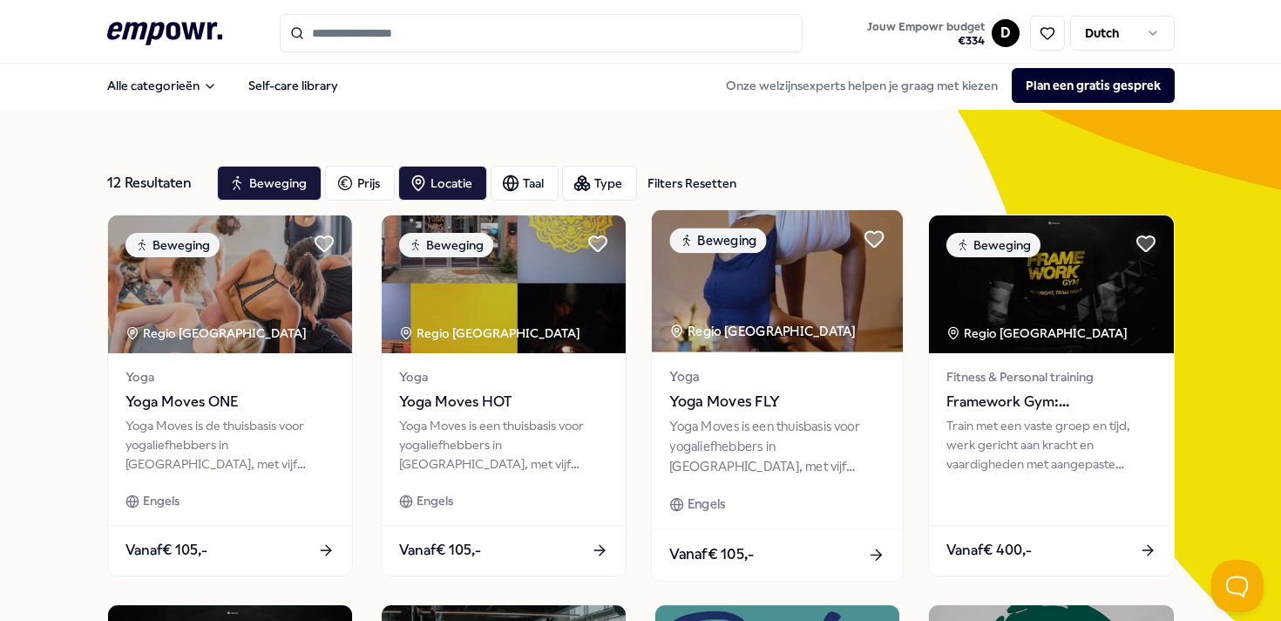
click at [779, 440] on div "Yoga Moves is een thuisbasis voor yogaliefhebbers in Utrecht, met vijf studio’s…" at bounding box center [776, 446] width 215 height 60
click at [747, 414] on div "Yoga Yoga Moves FLY Yoga Moves is een thuisbasis voor yogaliefhebbers in Utrech…" at bounding box center [778, 440] width 252 height 176
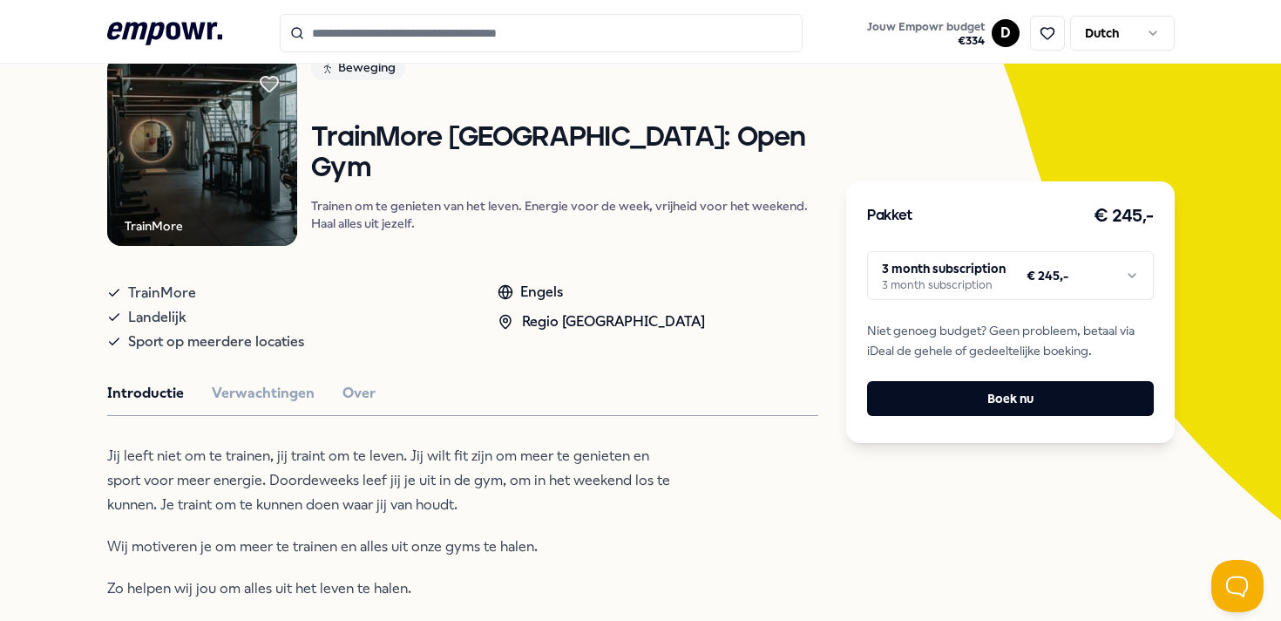
scroll to position [173, 0]
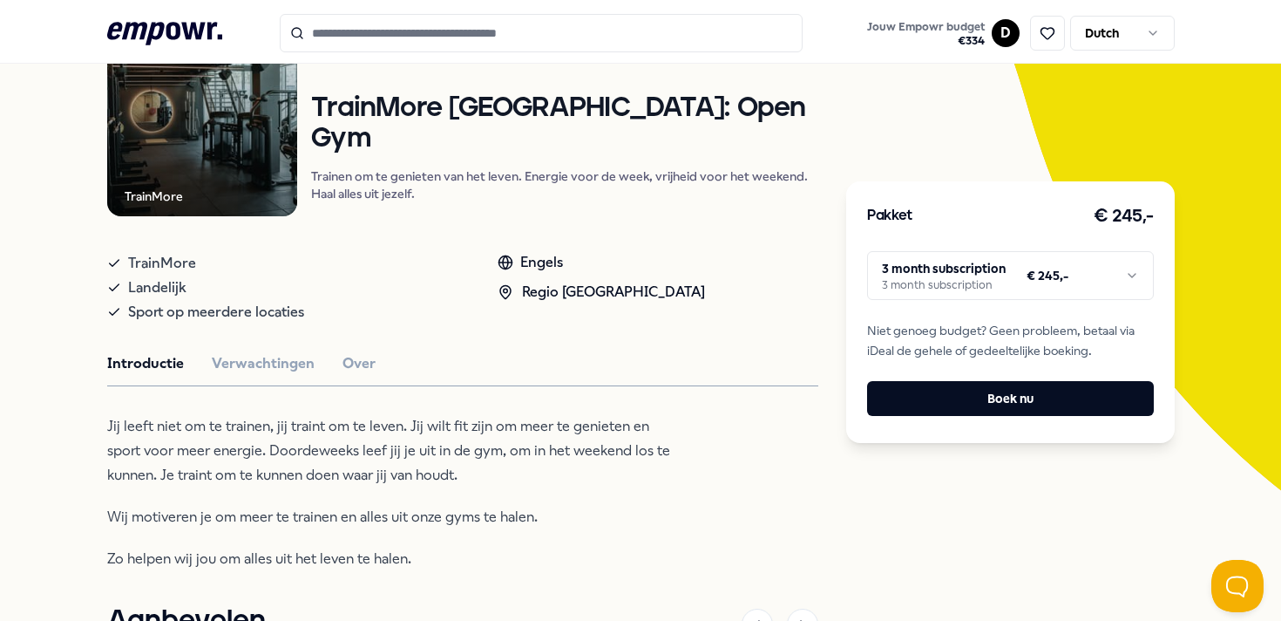
click at [1141, 275] on html ".empowr-logo_svg__cls-1{fill:#03032f} Jouw Empowr budget € 334 D Dutch Alle cat…" at bounding box center [640, 310] width 1281 height 621
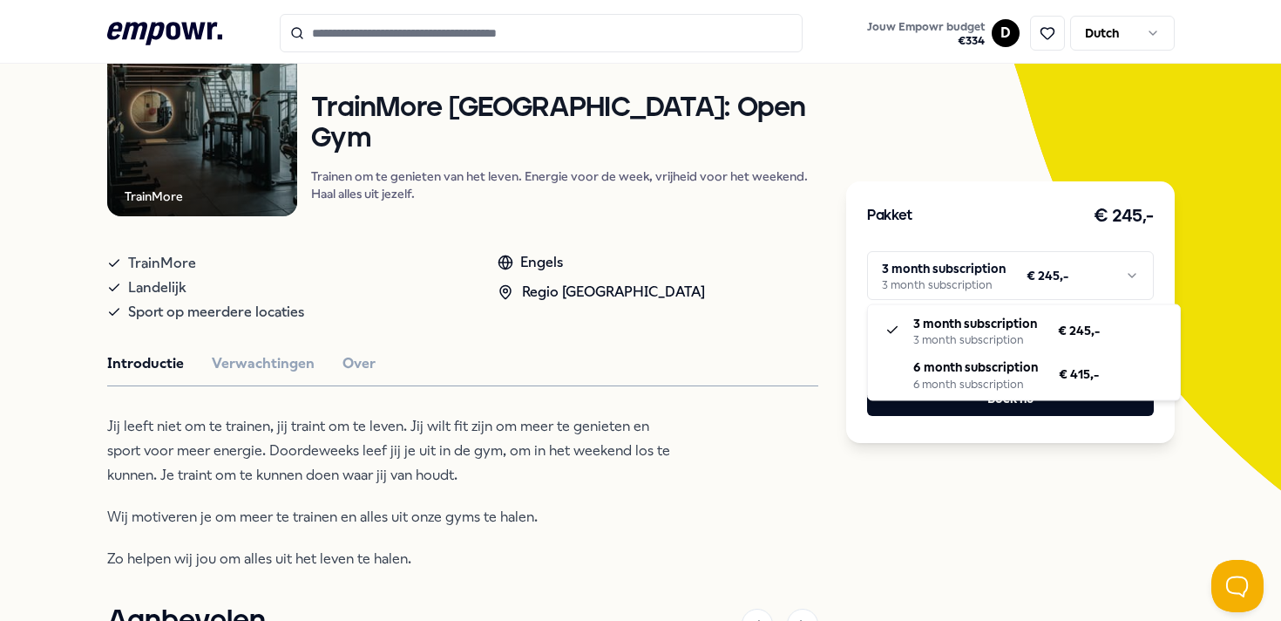
click at [1141, 275] on html ".empowr-logo_svg__cls-1{fill:#03032f} Jouw Empowr budget € 334 D Dutch Alle cat…" at bounding box center [640, 310] width 1281 height 621
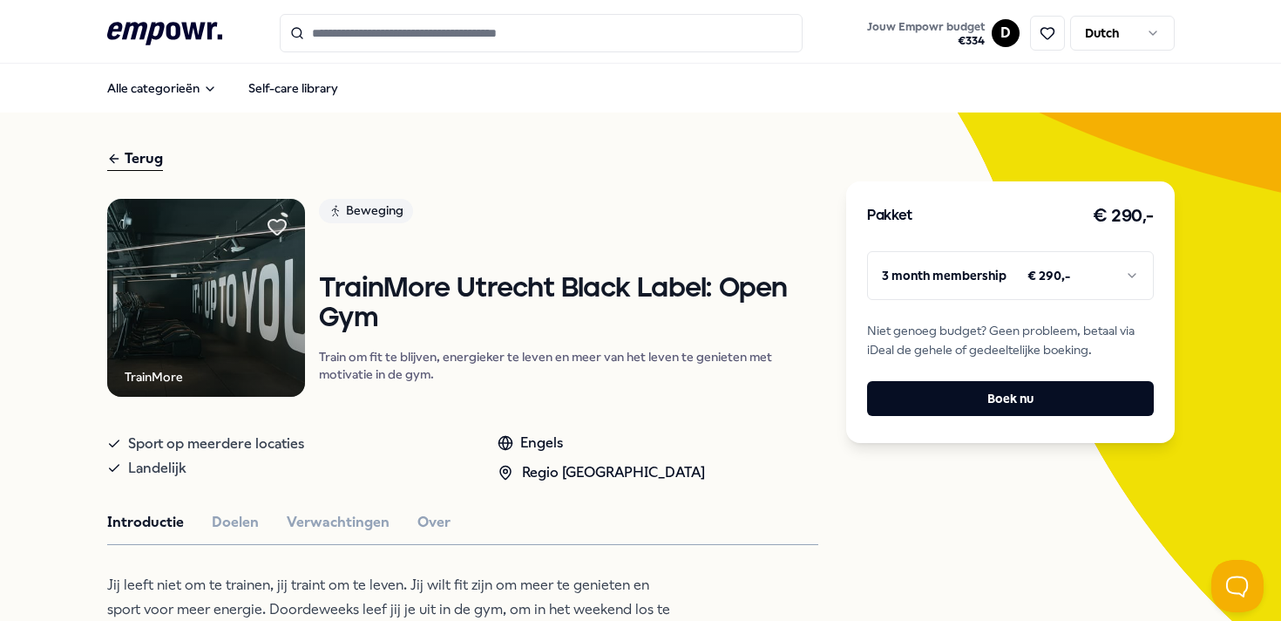
click at [1093, 292] on html ".empowr-logo_svg__cls-1{fill:#03032f} Jouw Empowr budget € 334 D Dutch Alle cat…" at bounding box center [640, 310] width 1281 height 621
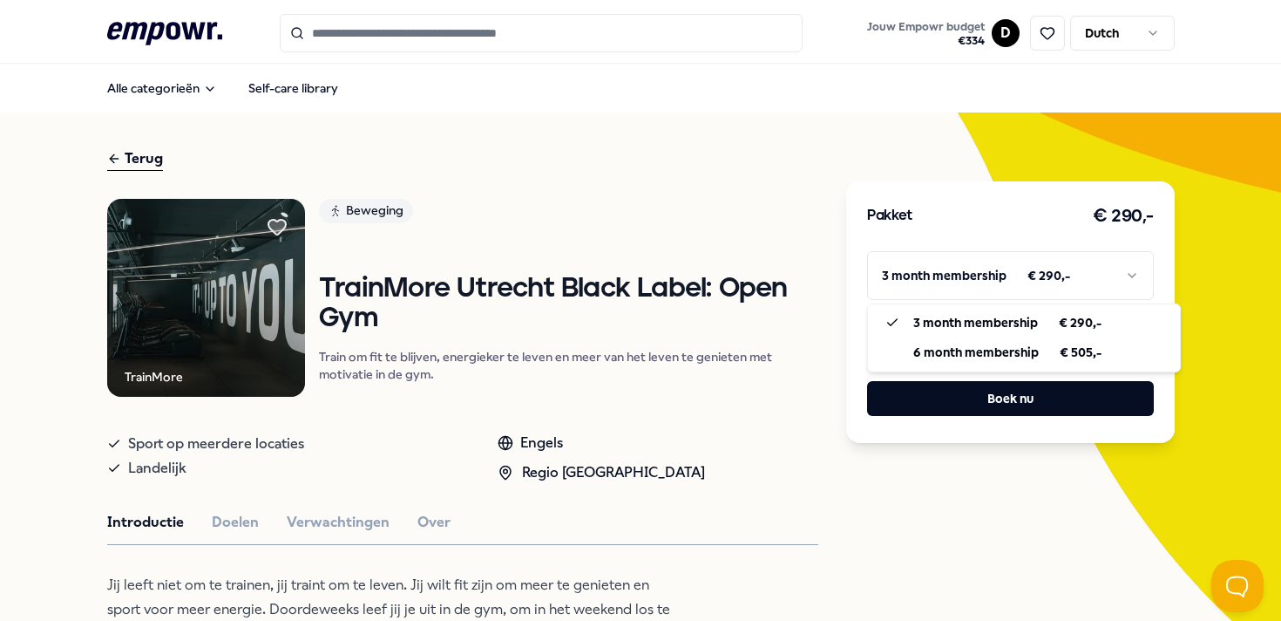
click at [1177, 268] on html ".empowr-logo_svg__cls-1{fill:#03032f} Jouw Empowr budget € 334 D Dutch Alle cat…" at bounding box center [640, 310] width 1281 height 621
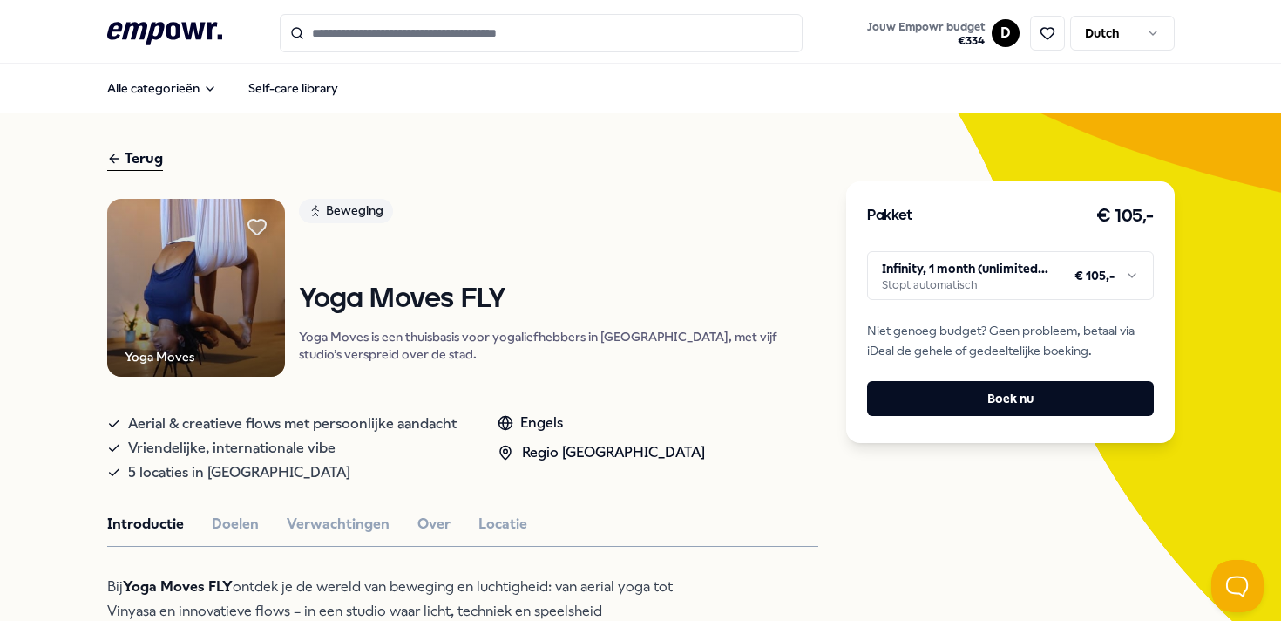
click at [1127, 273] on html ".empowr-logo_svg__cls-1{fill:#03032f} Jouw Empowr budget € 334 D Dutch Alle cat…" at bounding box center [640, 310] width 1281 height 621
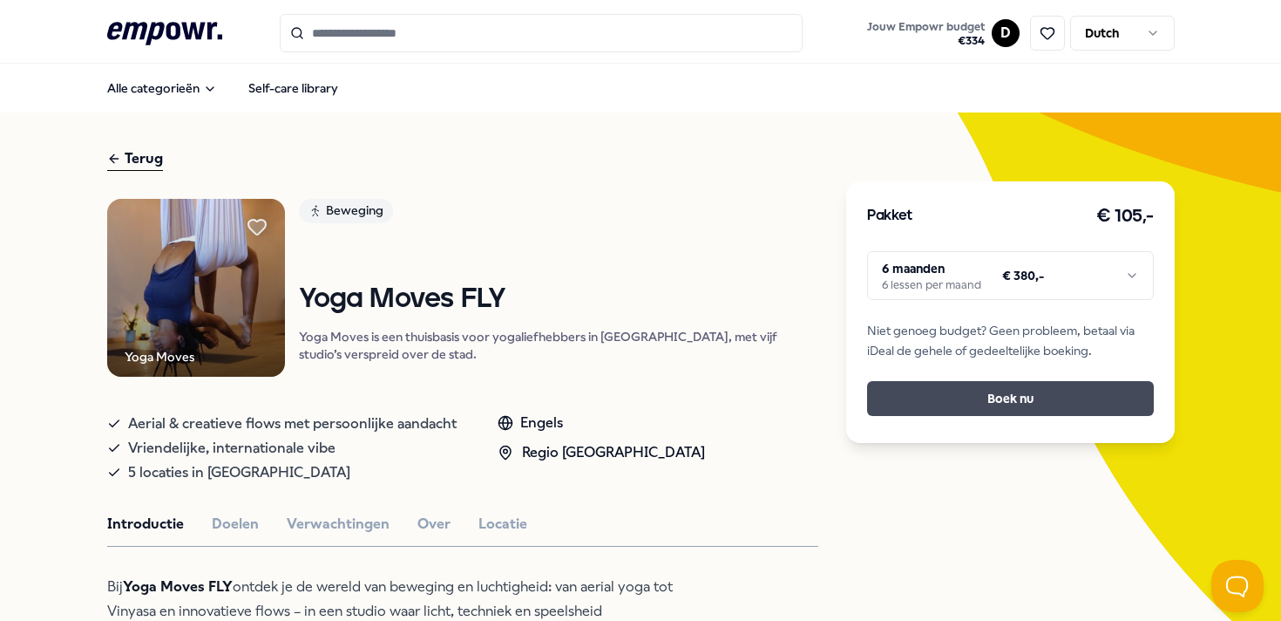
click at [1020, 402] on button "Boek nu" at bounding box center [1010, 398] width 286 height 35
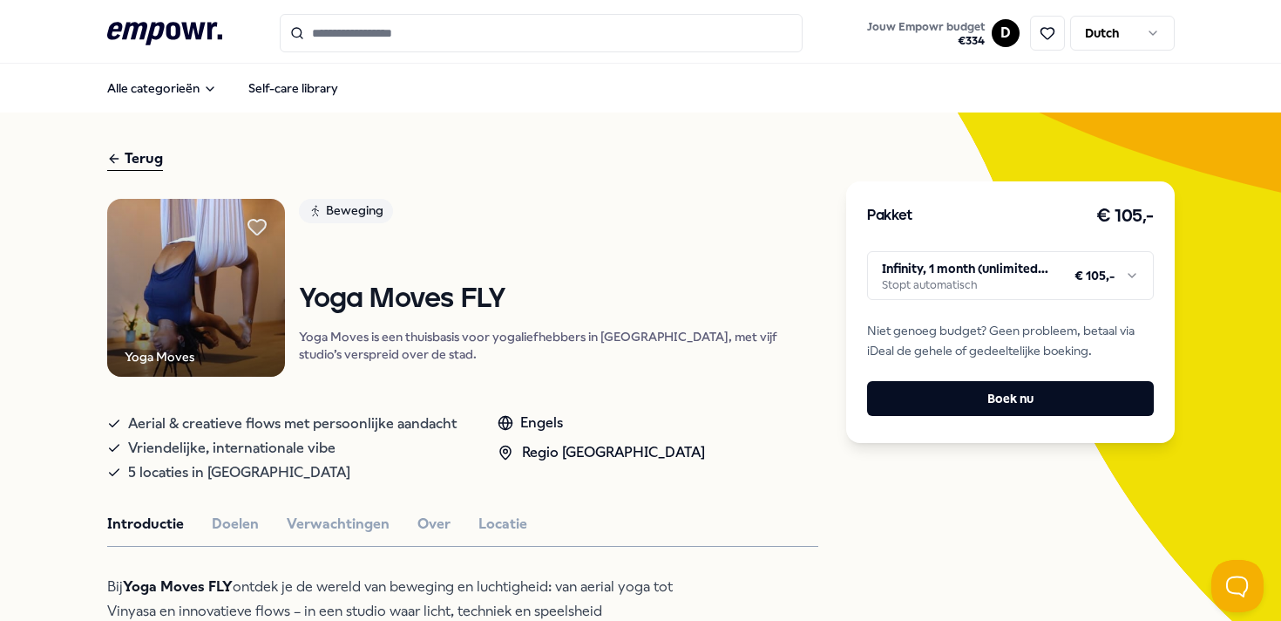
click at [138, 159] on div "Terug" at bounding box center [135, 159] width 56 height 24
click at [1104, 275] on html ".empowr-logo_svg__cls-1{fill:#03032f} Jouw Empowr budget € 334 D Dutch Alle cat…" at bounding box center [640, 310] width 1281 height 621
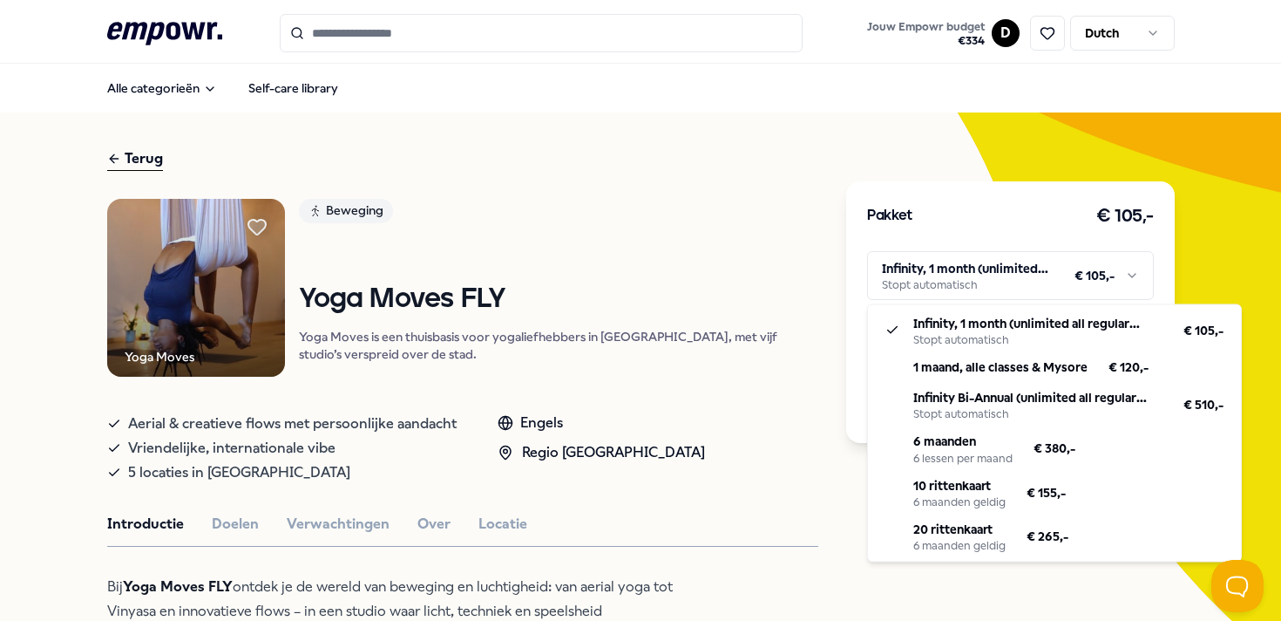
click at [766, 178] on html ".empowr-logo_svg__cls-1{fill:#03032f} Jouw Empowr budget € 334 D Dutch Alle cat…" at bounding box center [640, 310] width 1281 height 621
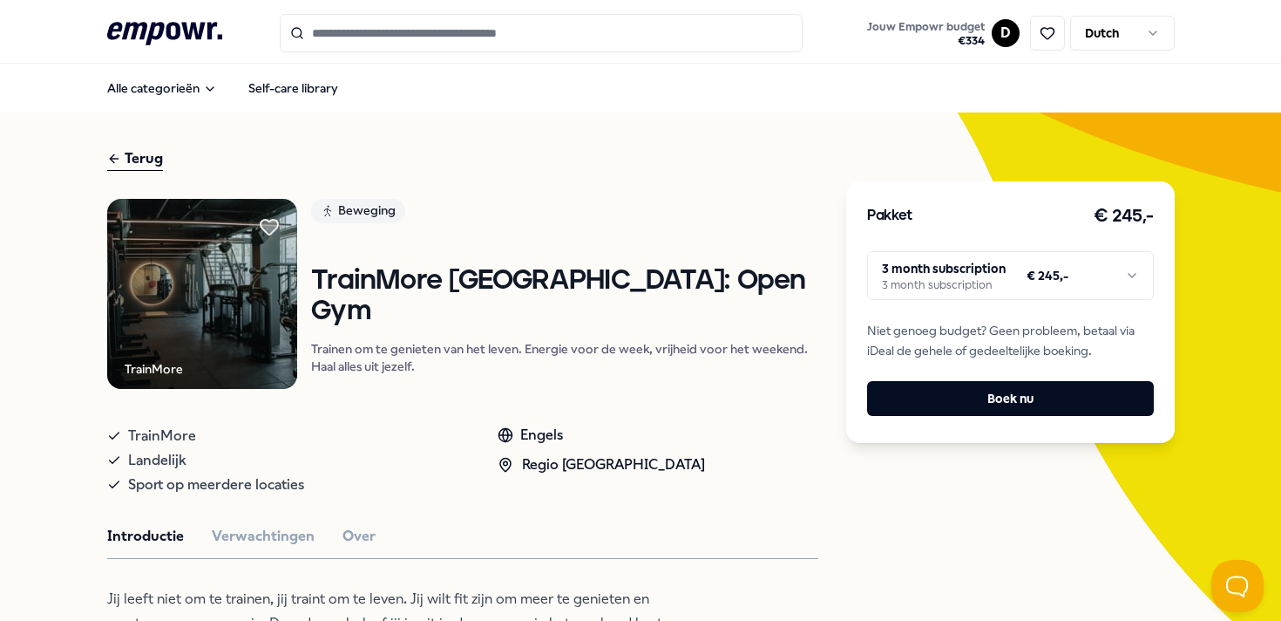
click at [1051, 293] on html ".empowr-logo_svg__cls-1{fill:#03032f} Jouw Empowr budget € 334 D Dutch Alle cat…" at bounding box center [640, 310] width 1281 height 621
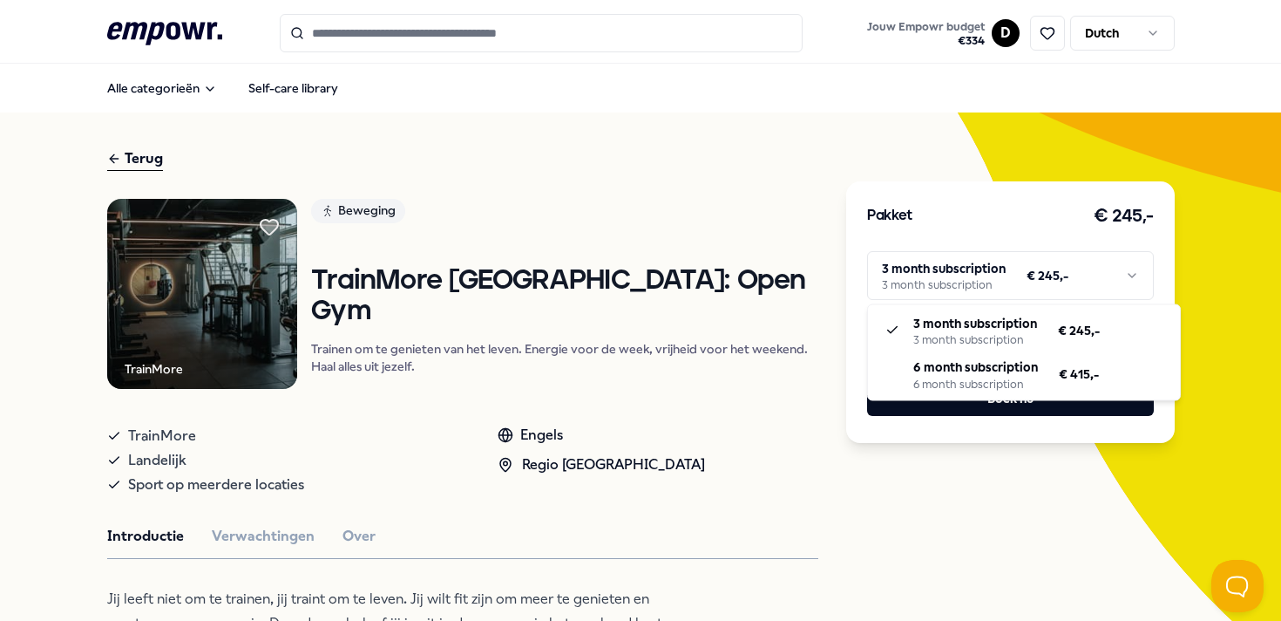
click at [1203, 273] on html ".empowr-logo_svg__cls-1{fill:#03032f} Jouw Empowr budget € 334 D Dutch Alle cat…" at bounding box center [640, 310] width 1281 height 621
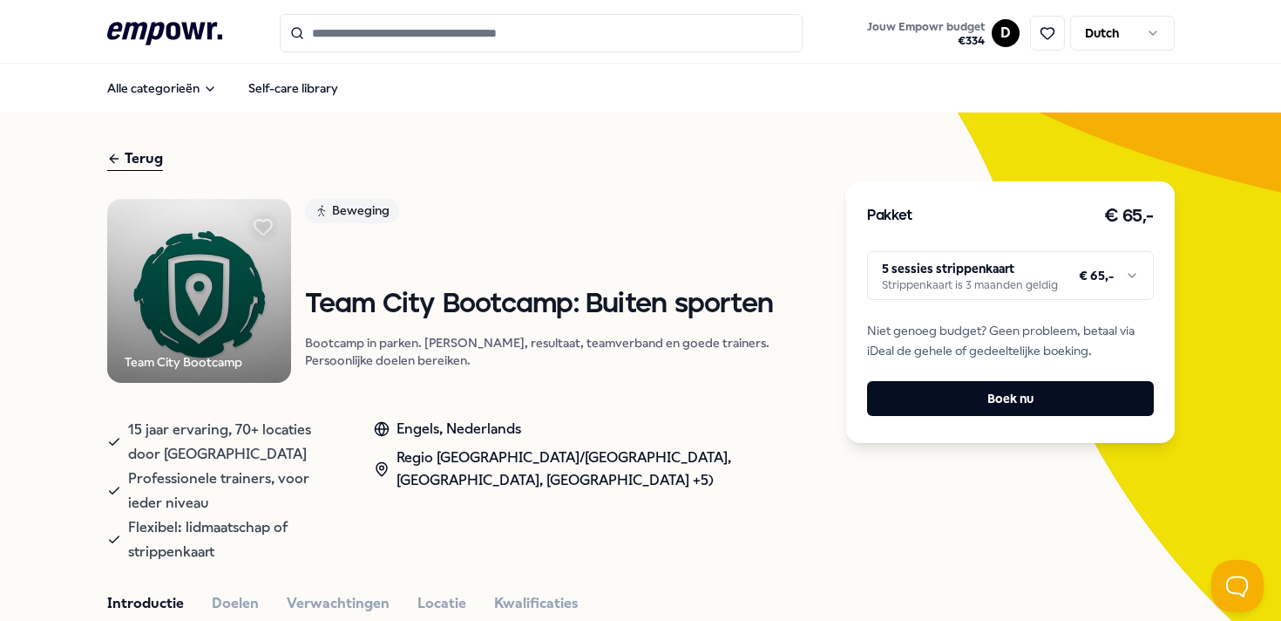
click at [1137, 280] on html ".empowr-logo_svg__cls-1{fill:#03032f} Jouw Empowr budget € 334 D Dutch Alle cat…" at bounding box center [640, 310] width 1281 height 621
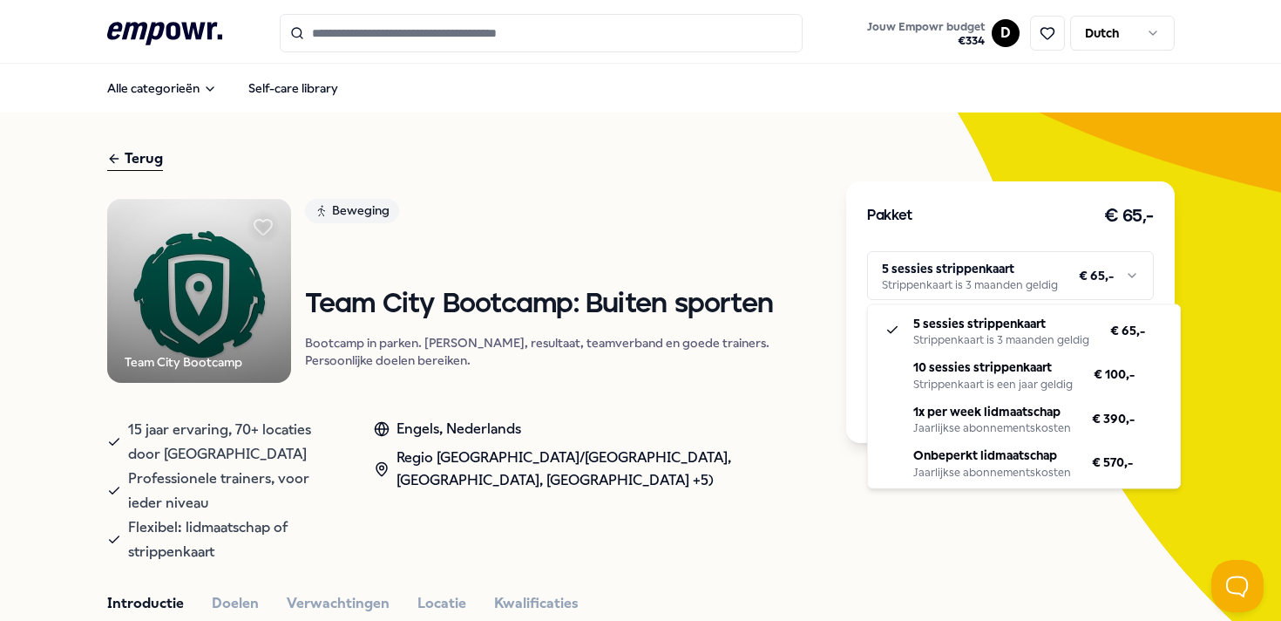
click at [1137, 280] on html ".empowr-logo_svg__cls-1{fill:#03032f} Jouw Empowr budget € 334 D Dutch Alle cat…" at bounding box center [640, 310] width 1281 height 621
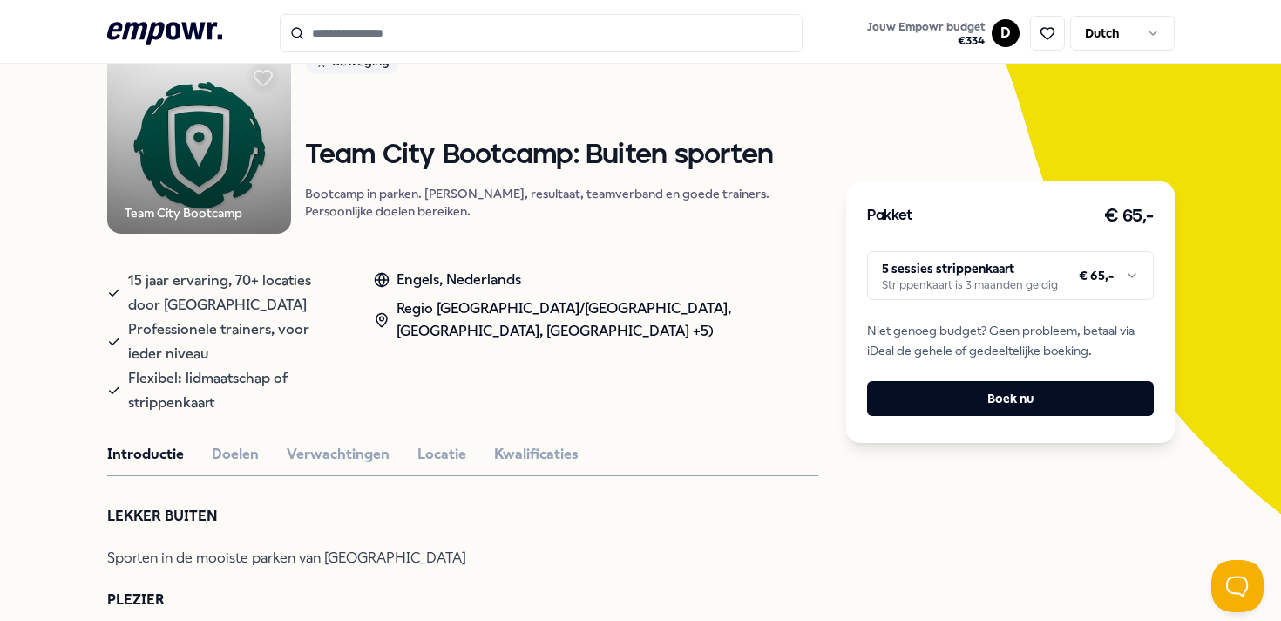
scroll to position [89, 0]
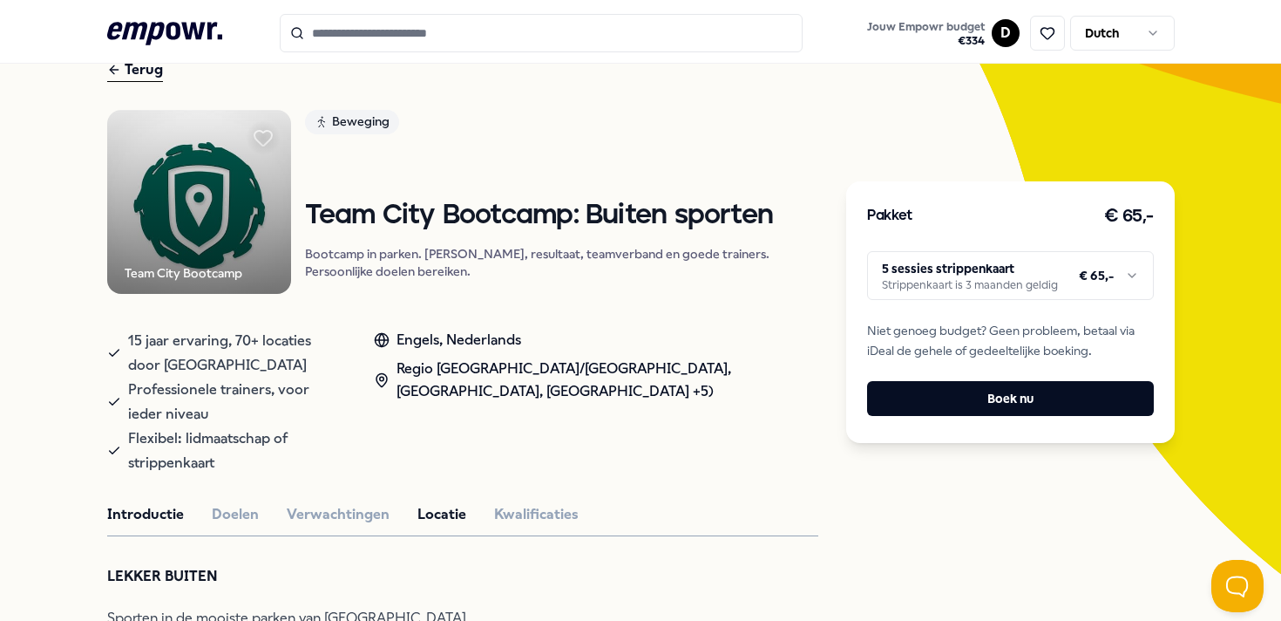
click at [441, 503] on button "Locatie" at bounding box center [442, 514] width 49 height 23
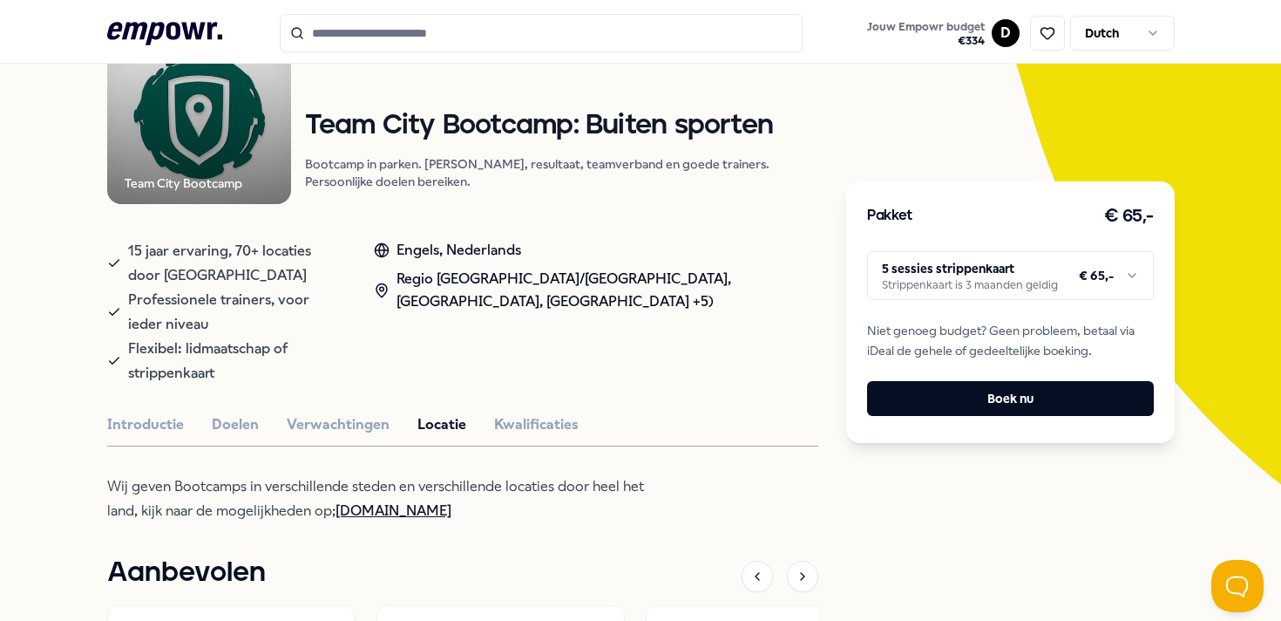
scroll to position [193, 0]
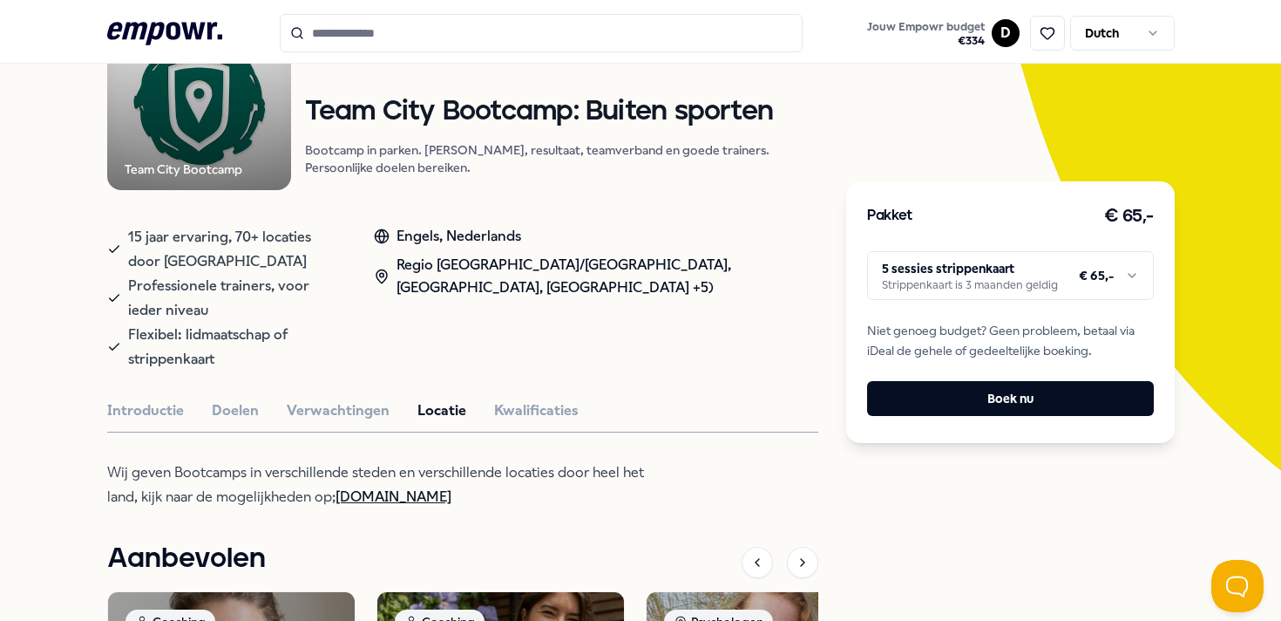
click at [452, 488] on link "www.teamcitybootcamp.nl" at bounding box center [394, 496] width 116 height 17
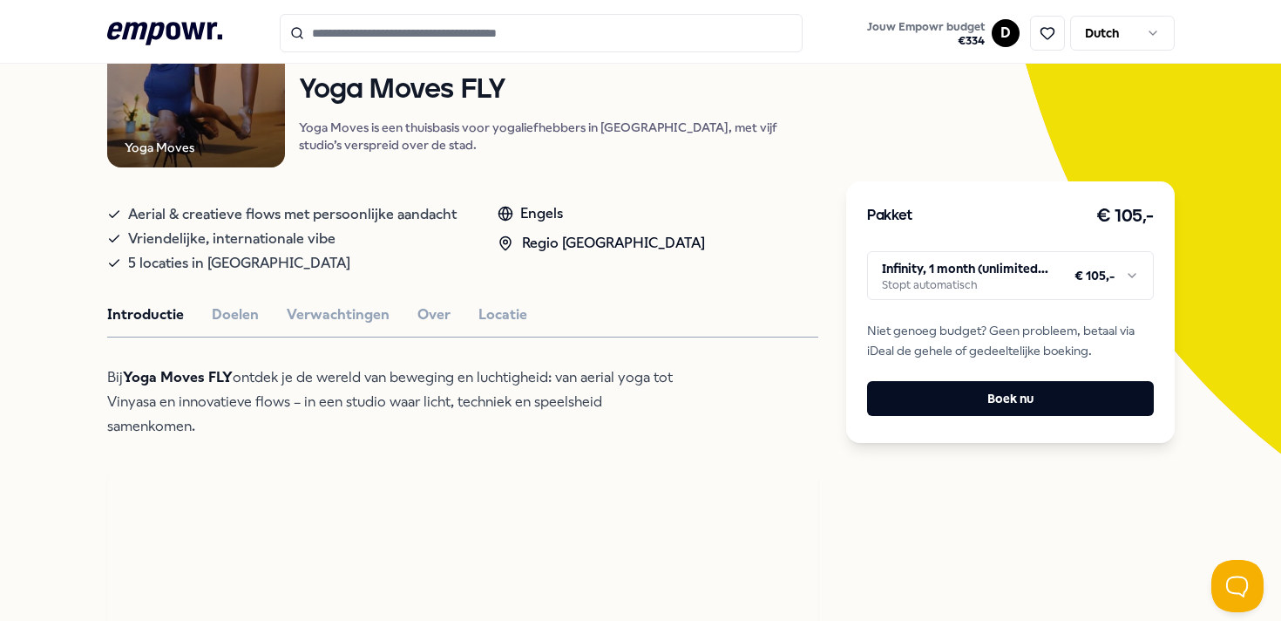
scroll to position [219, 0]
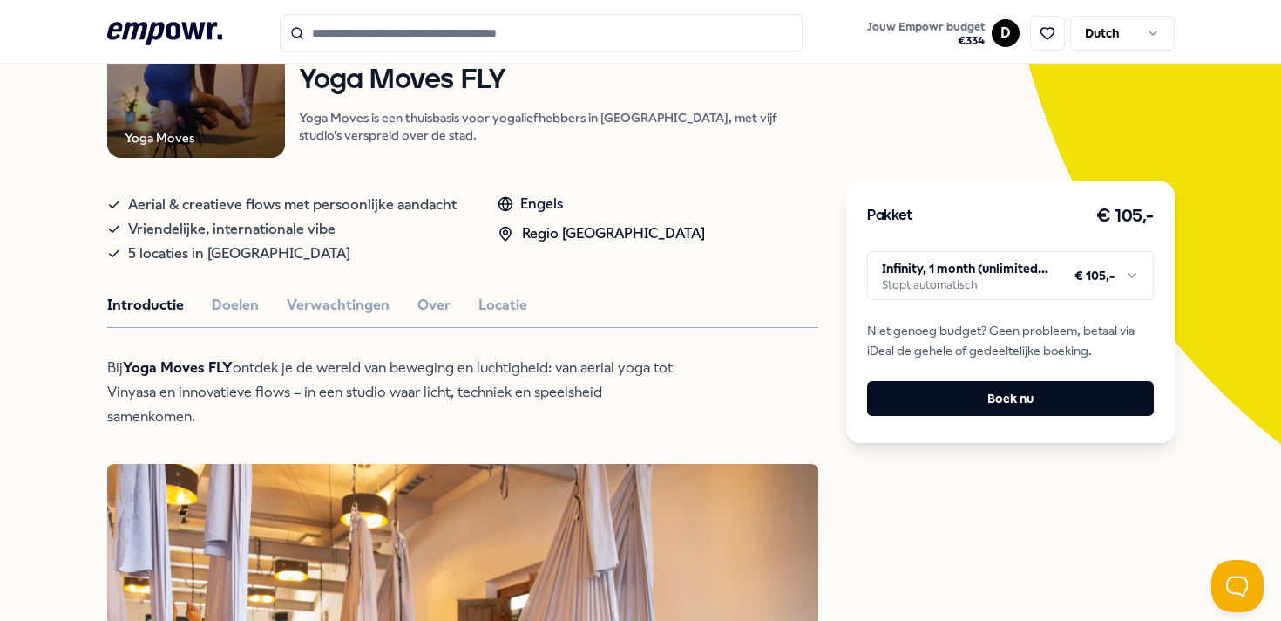
click at [1063, 263] on html ".empowr-logo_svg__cls-1{fill:#03032f} Jouw Empowr budget € 334 D Dutch Alle cat…" at bounding box center [640, 310] width 1281 height 621
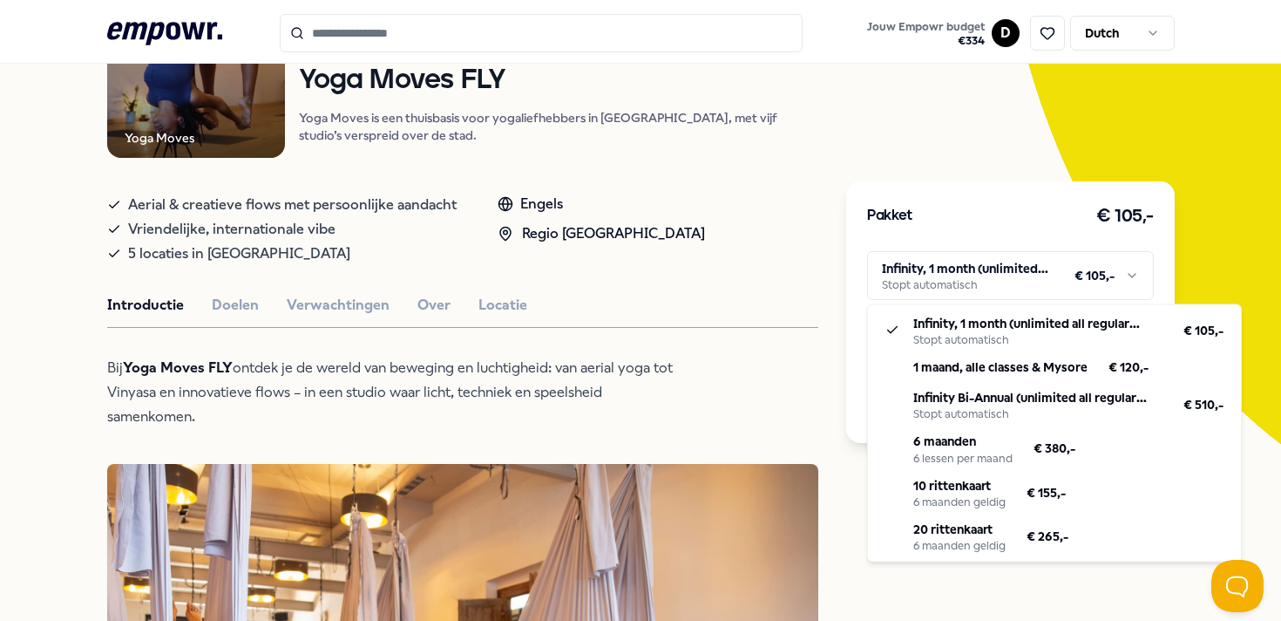
click at [1063, 263] on html ".empowr-logo_svg__cls-1{fill:#03032f} Jouw Empowr budget € 334 D Dutch Alle cat…" at bounding box center [640, 310] width 1281 height 621
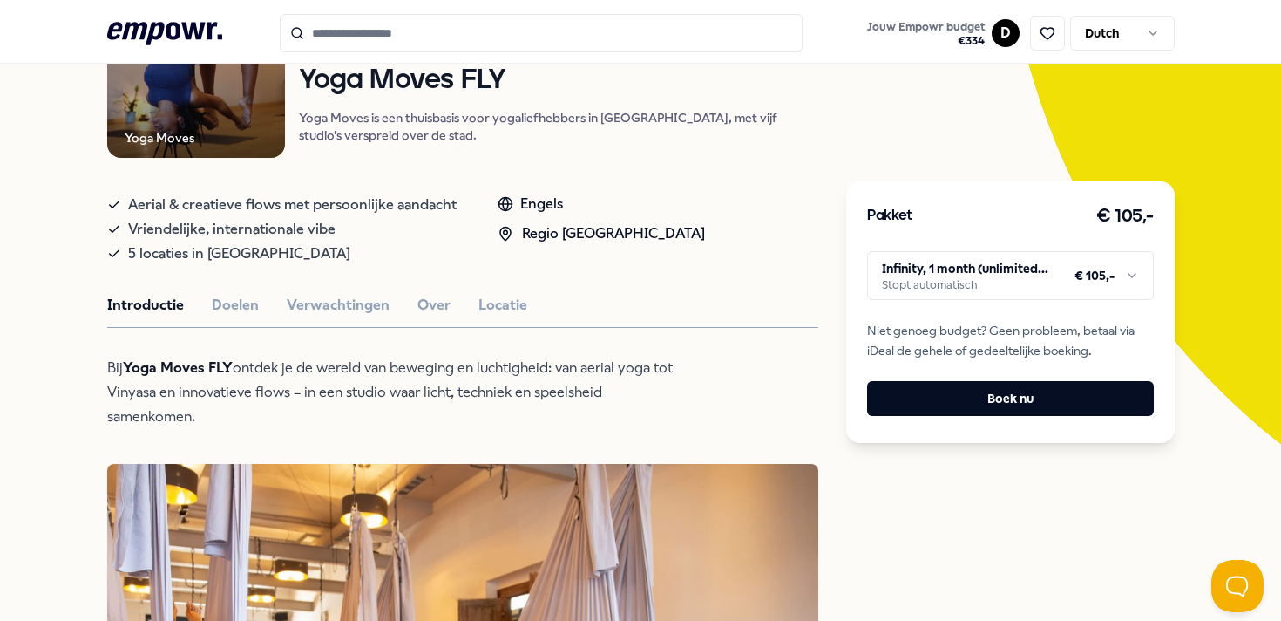
click at [1032, 267] on html ".empowr-logo_svg__cls-1{fill:#03032f} Jouw Empowr budget € 334 D Dutch Alle cat…" at bounding box center [640, 310] width 1281 height 621
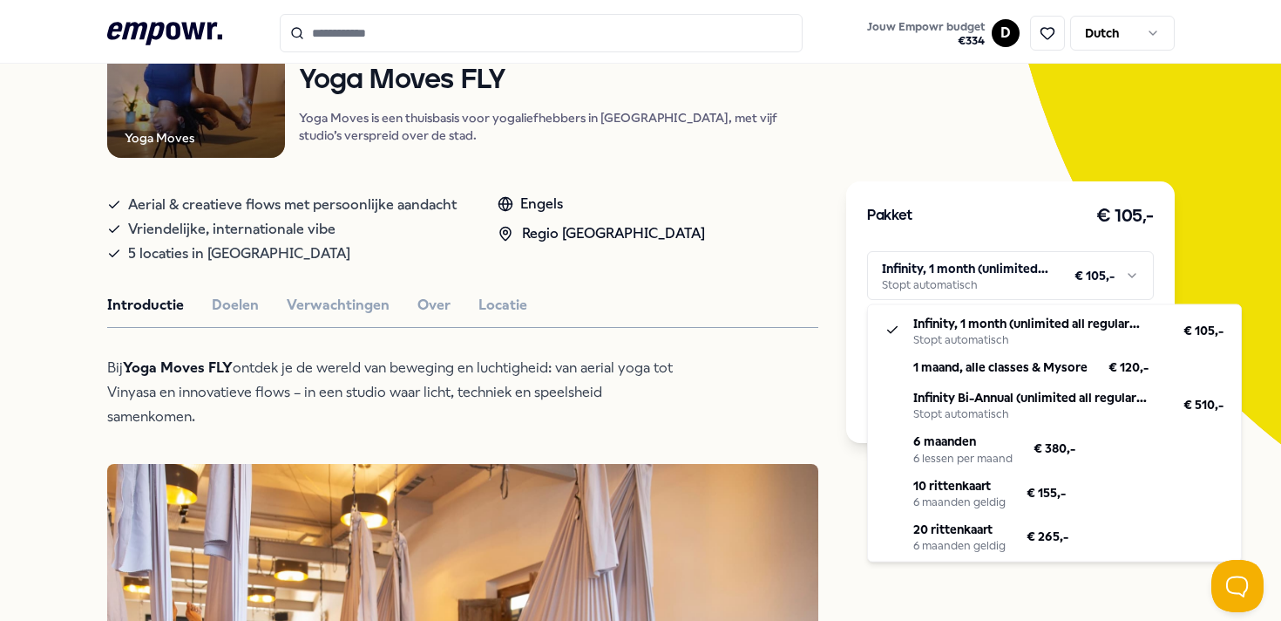
click at [1032, 267] on html ".empowr-logo_svg__cls-1{fill:#03032f} Jouw Empowr budget € 334 D Dutch Alle cat…" at bounding box center [640, 310] width 1281 height 621
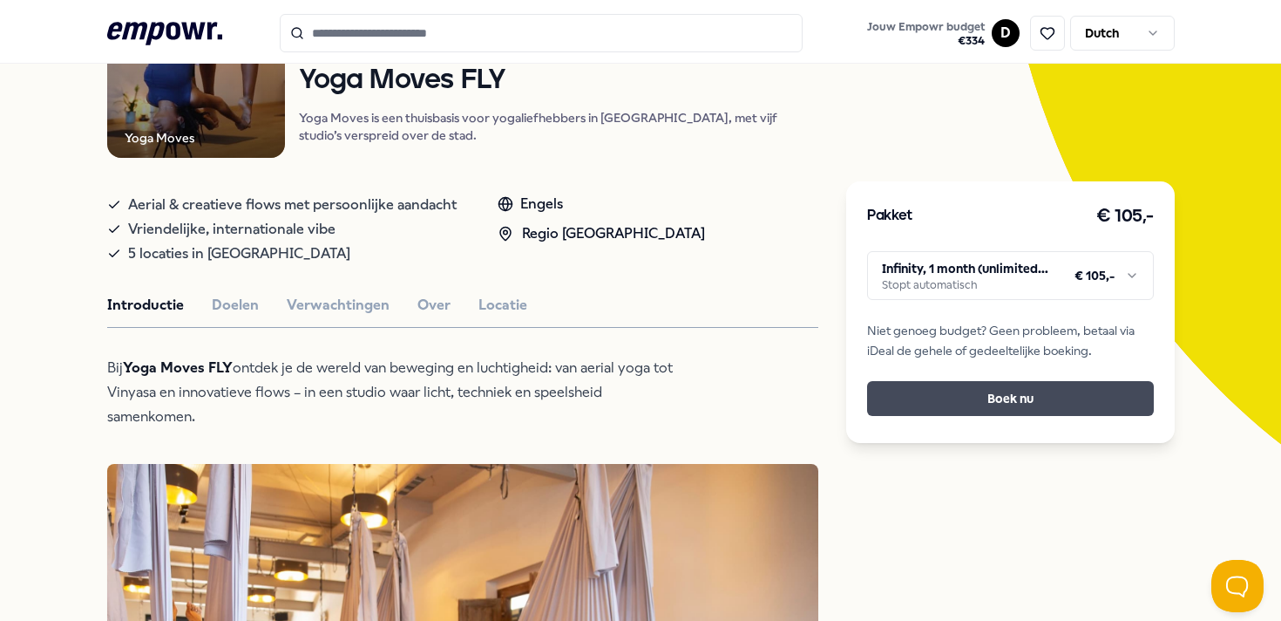
click at [995, 390] on button "Boek nu" at bounding box center [1010, 398] width 286 height 35
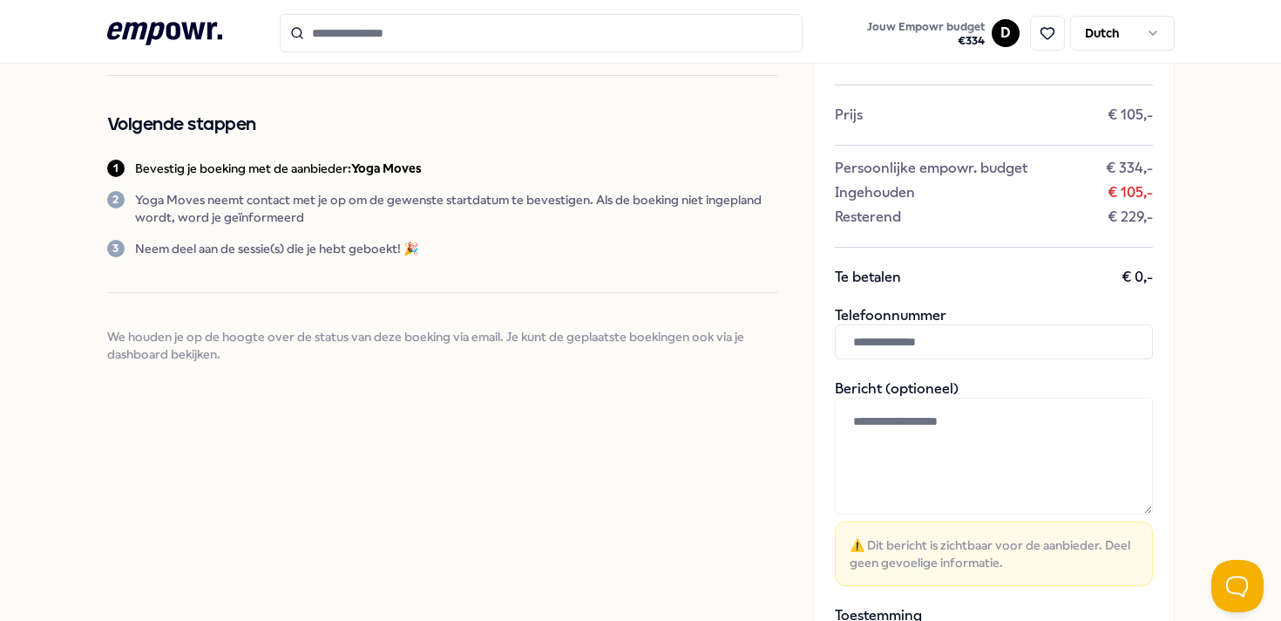
scroll to position [158, 0]
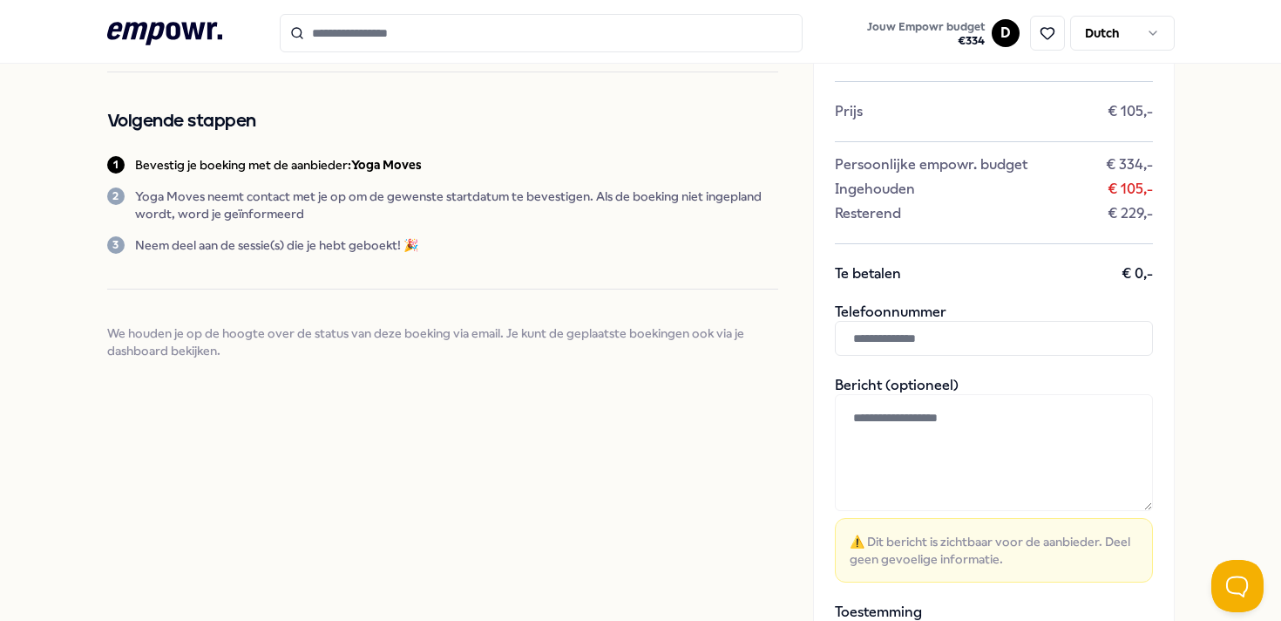
click at [1001, 333] on input "text" at bounding box center [994, 338] width 318 height 35
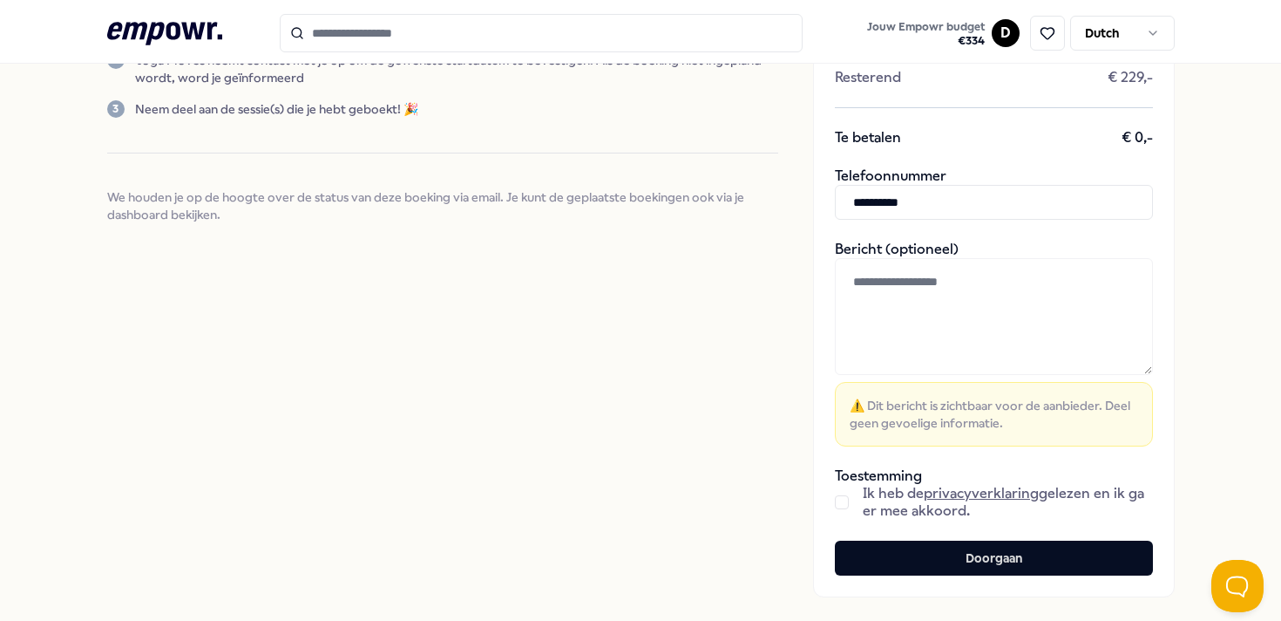
scroll to position [323, 0]
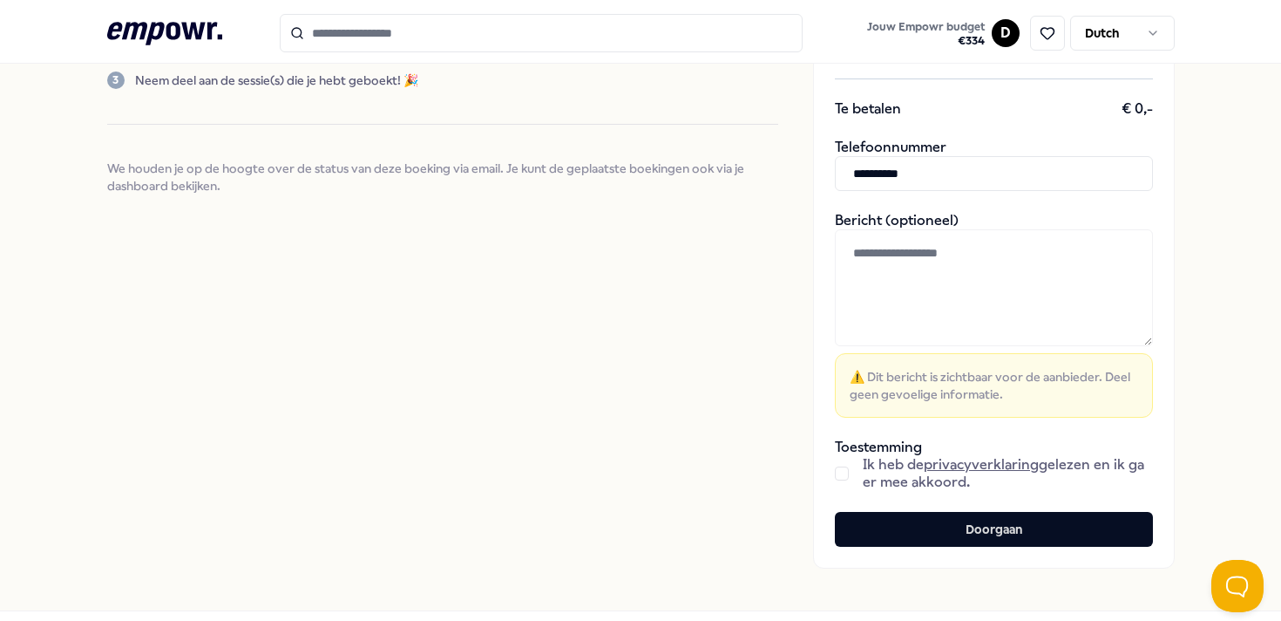
type input "**********"
click at [839, 472] on button "button" at bounding box center [842, 473] width 14 height 14
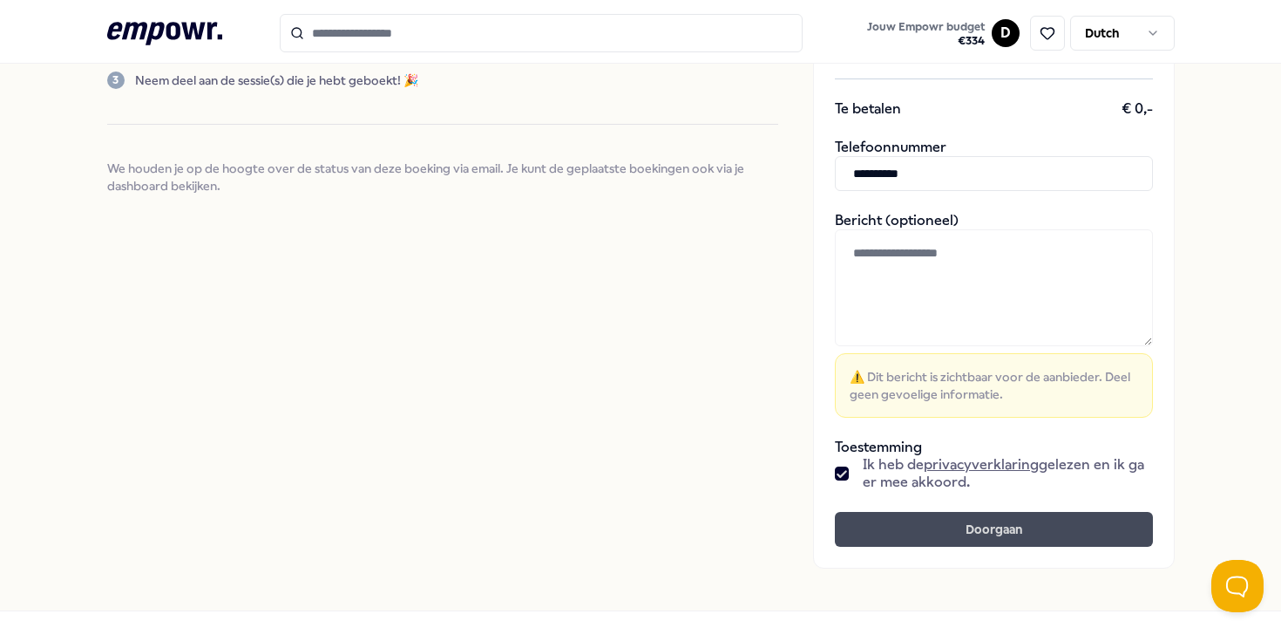
click at [936, 540] on button "Doorgaan" at bounding box center [994, 529] width 318 height 35
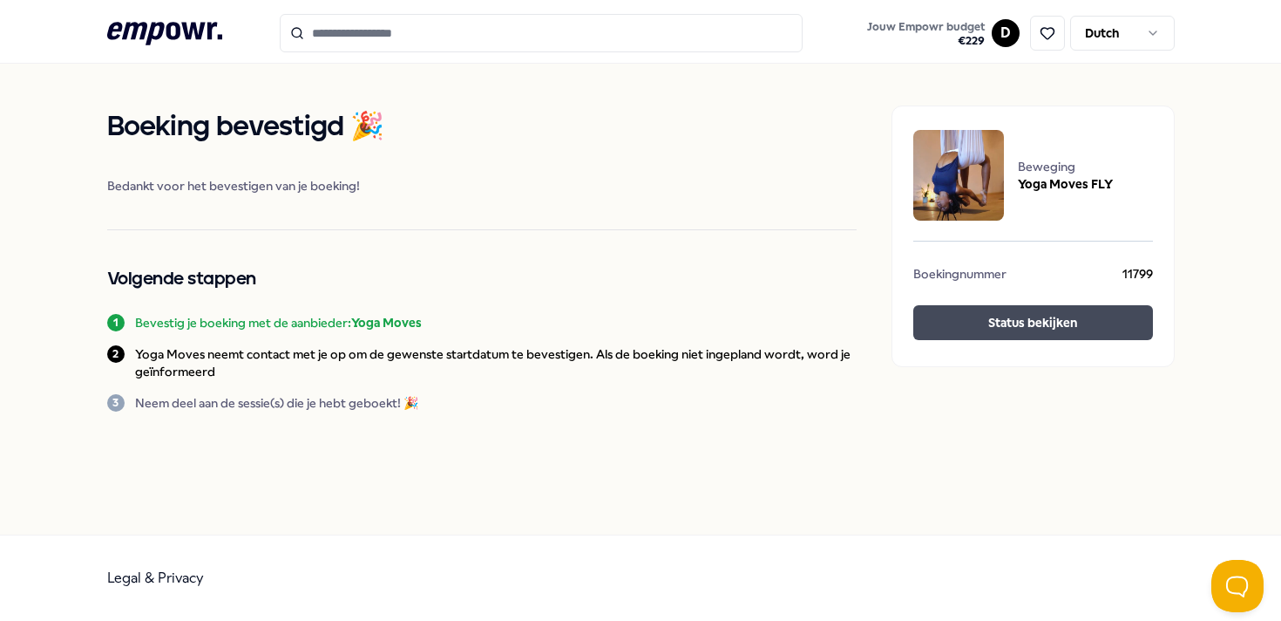
click at [1065, 321] on button "Status bekijken" at bounding box center [1034, 322] width 240 height 35
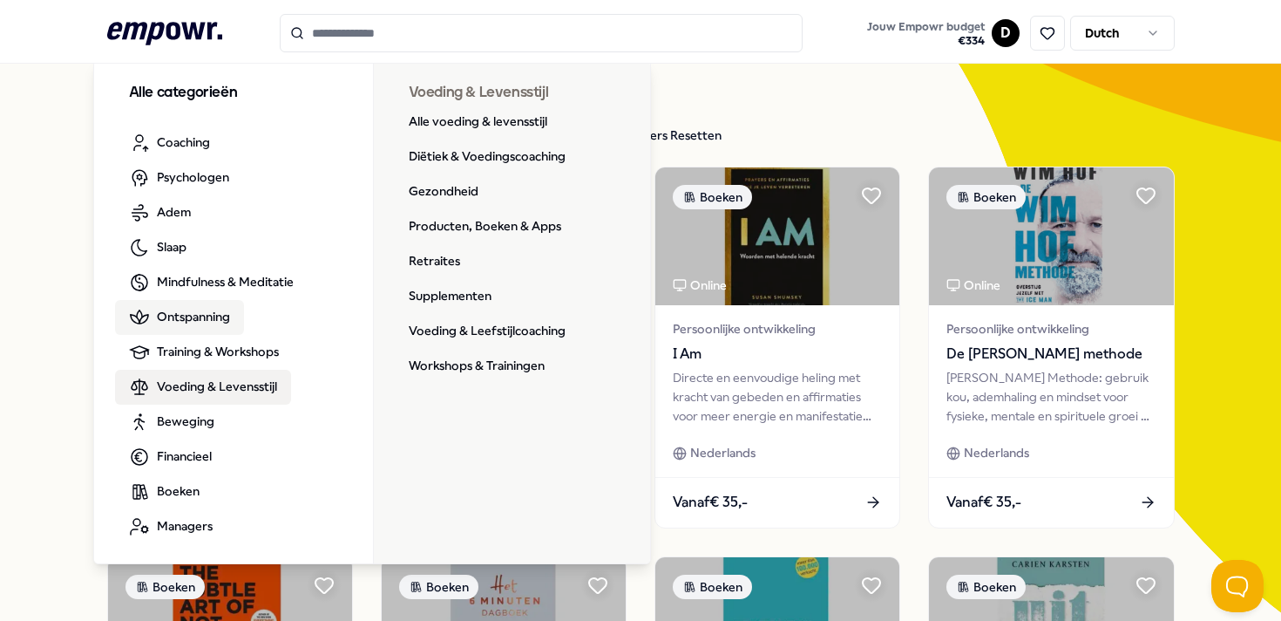
scroll to position [47, 0]
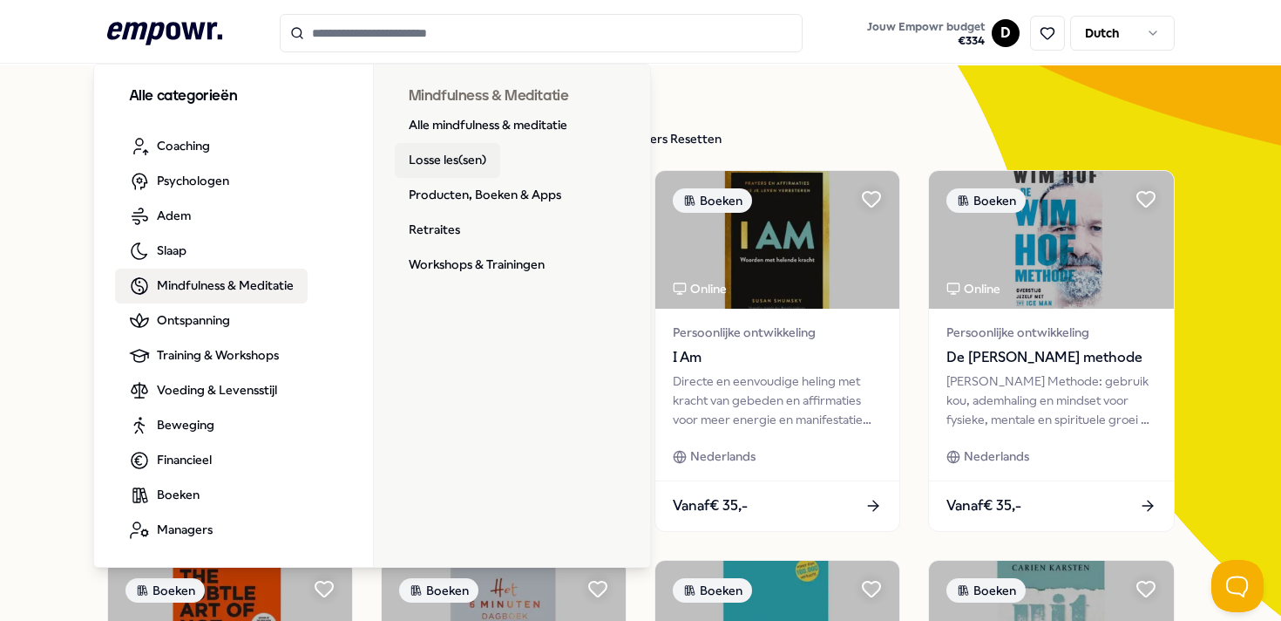
click at [437, 161] on link "Losse les(sen)" at bounding box center [447, 160] width 105 height 35
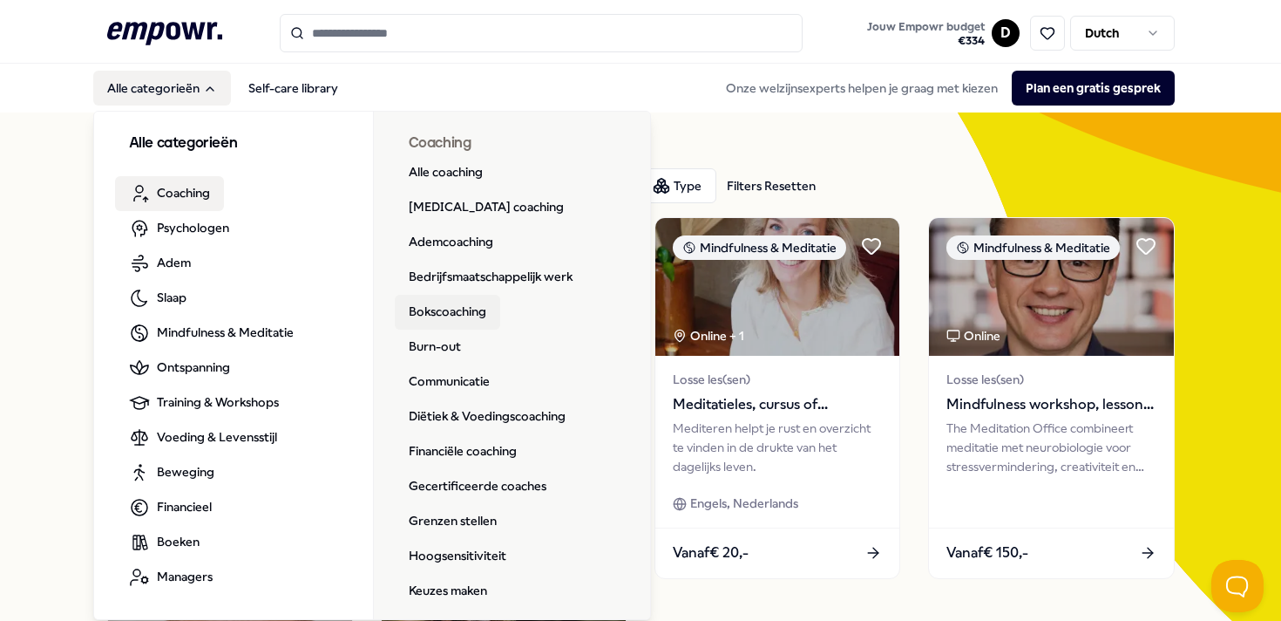
click at [481, 312] on link "Bokscoaching" at bounding box center [447, 312] width 105 height 35
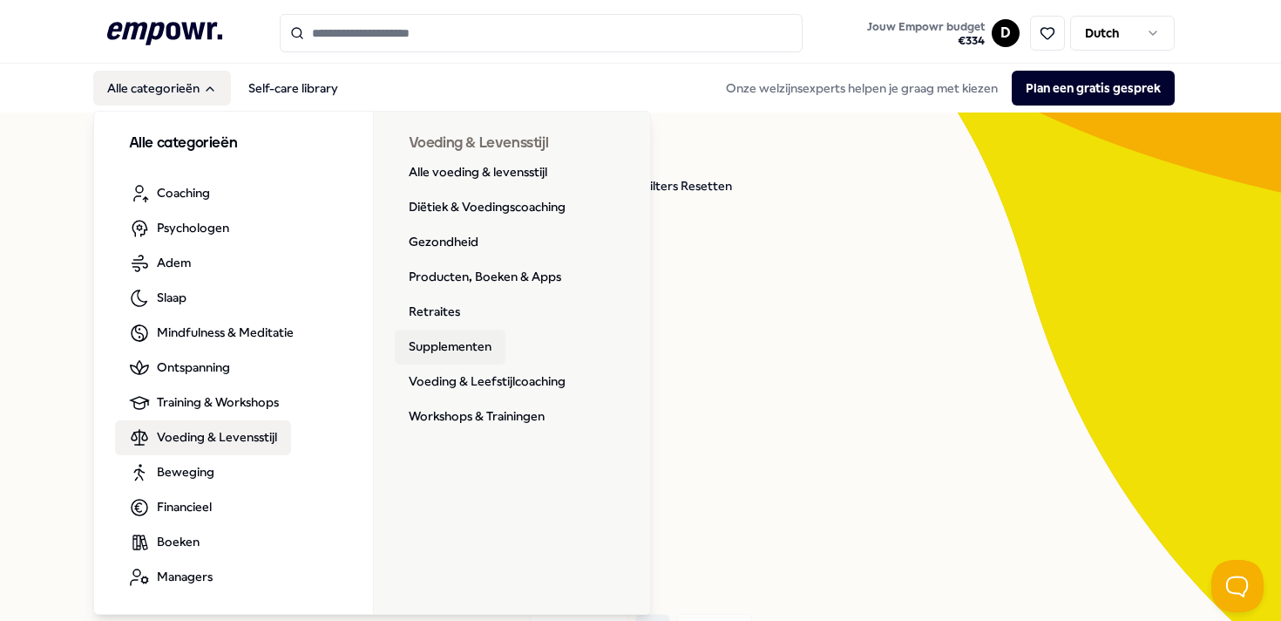
click at [468, 346] on link "Supplementen" at bounding box center [450, 346] width 111 height 35
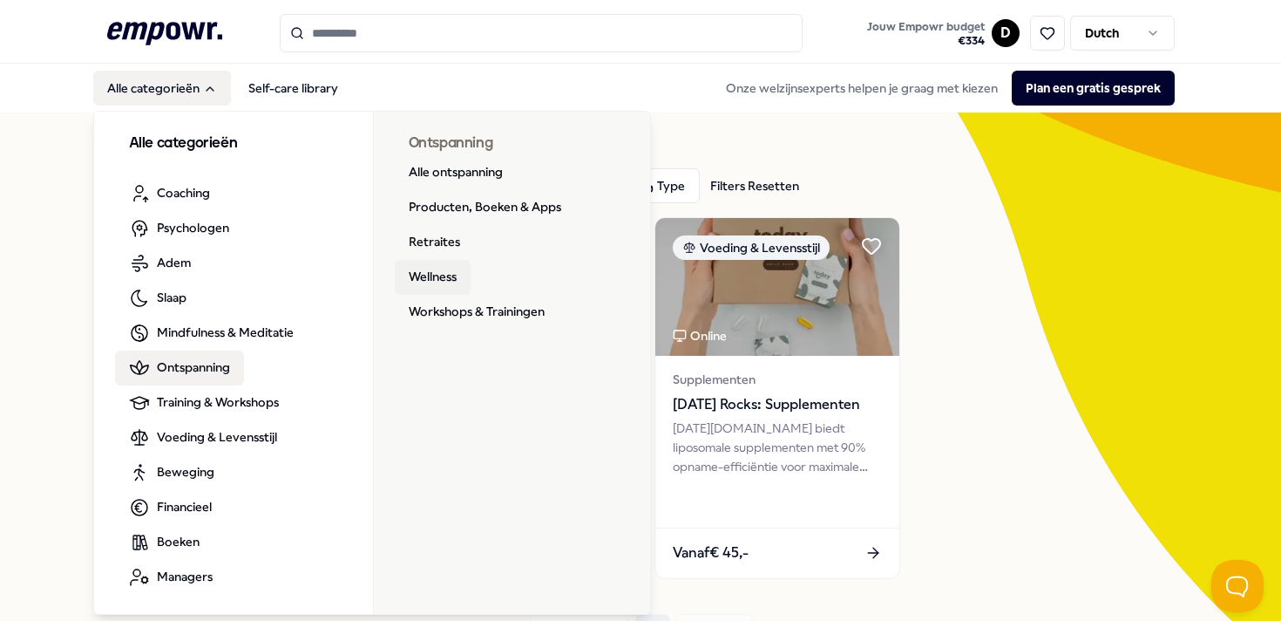
click at [436, 277] on link "Wellness" at bounding box center [433, 277] width 76 height 35
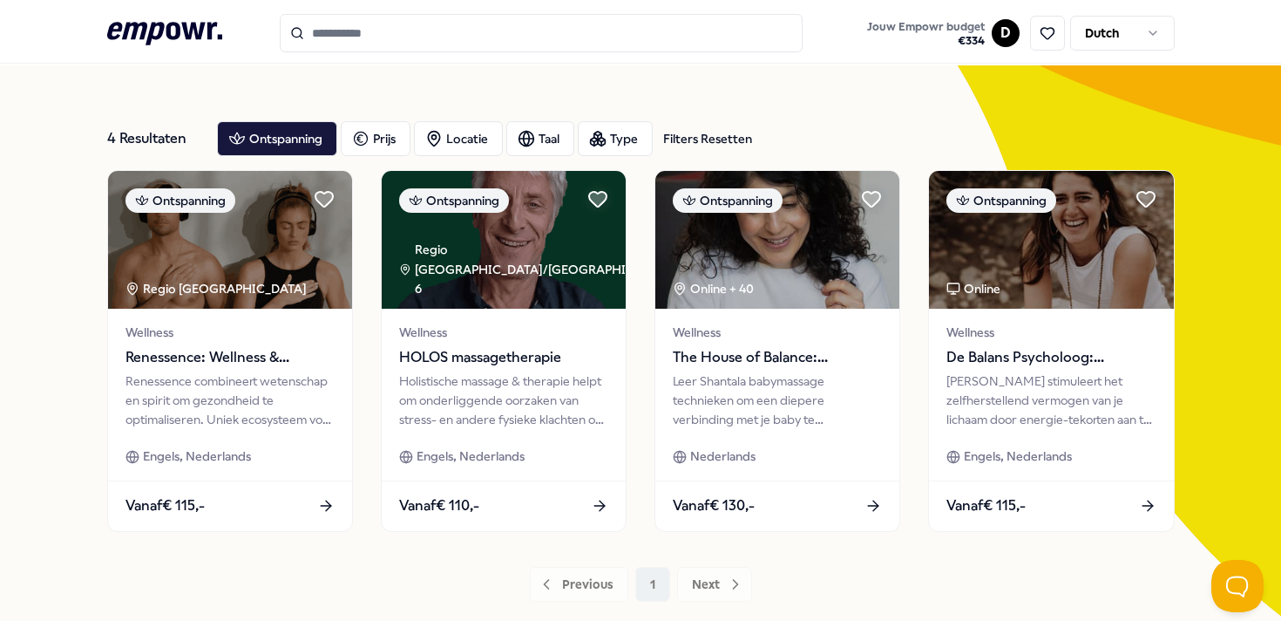
scroll to position [32, 0]
